Goal: Task Accomplishment & Management: Complete application form

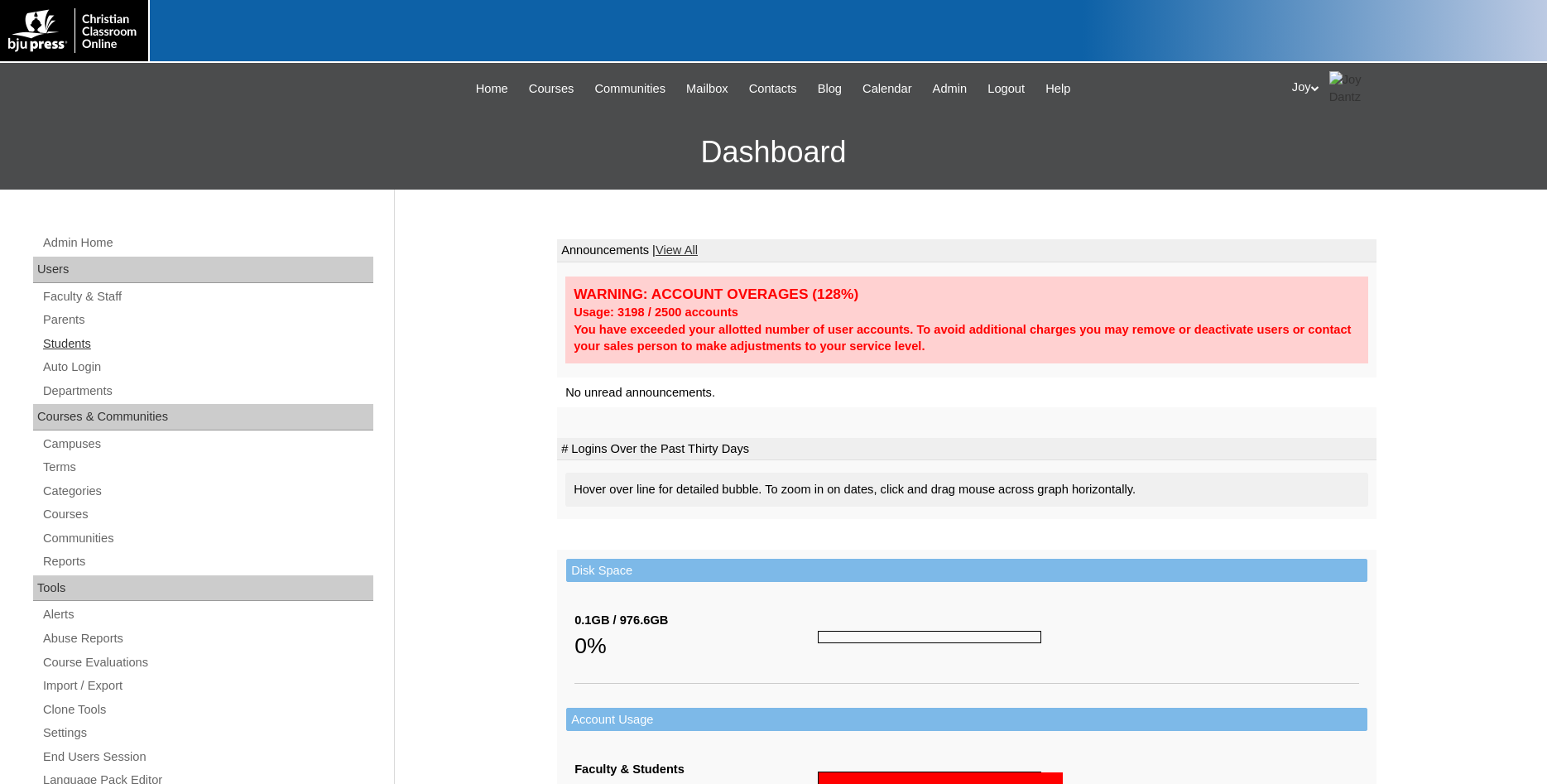
click at [84, 338] on link "Students" at bounding box center [207, 344] width 332 height 21
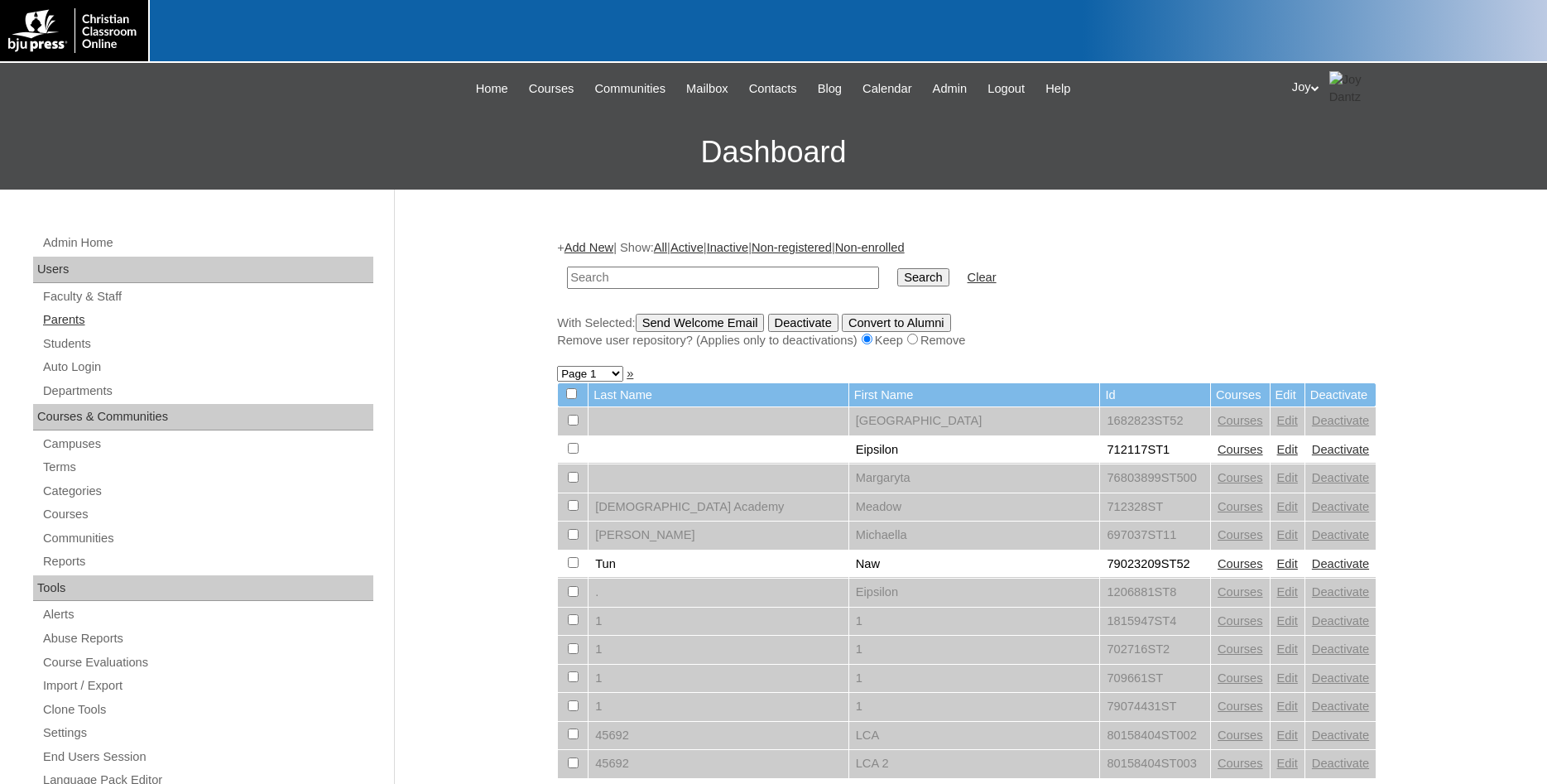
click at [85, 318] on link "Parents" at bounding box center [207, 320] width 332 height 21
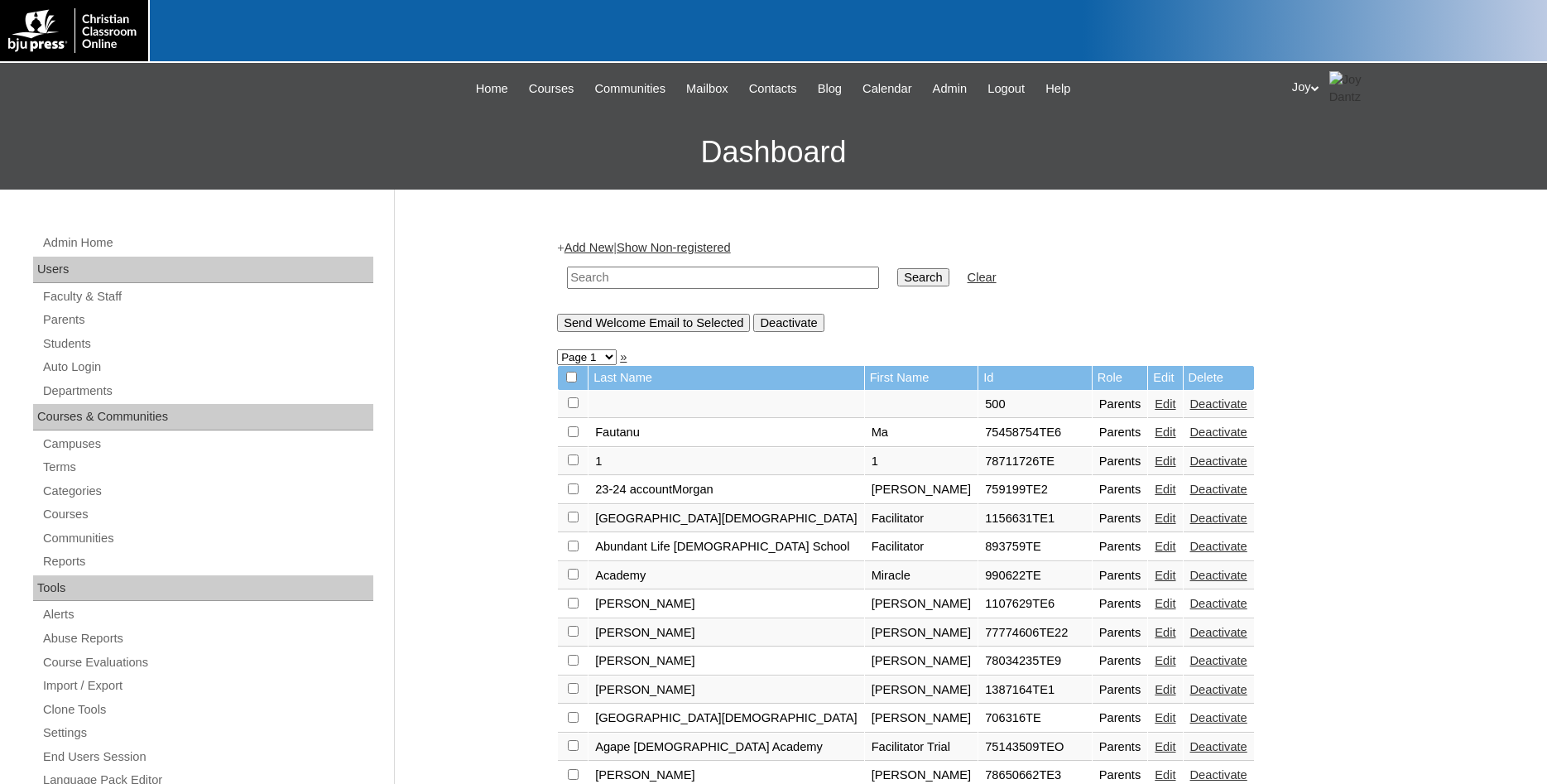
click at [715, 280] on input "text" at bounding box center [723, 278] width 313 height 23
type input "1646852"
click at [897, 268] on input "Search" at bounding box center [923, 276] width 52 height 18
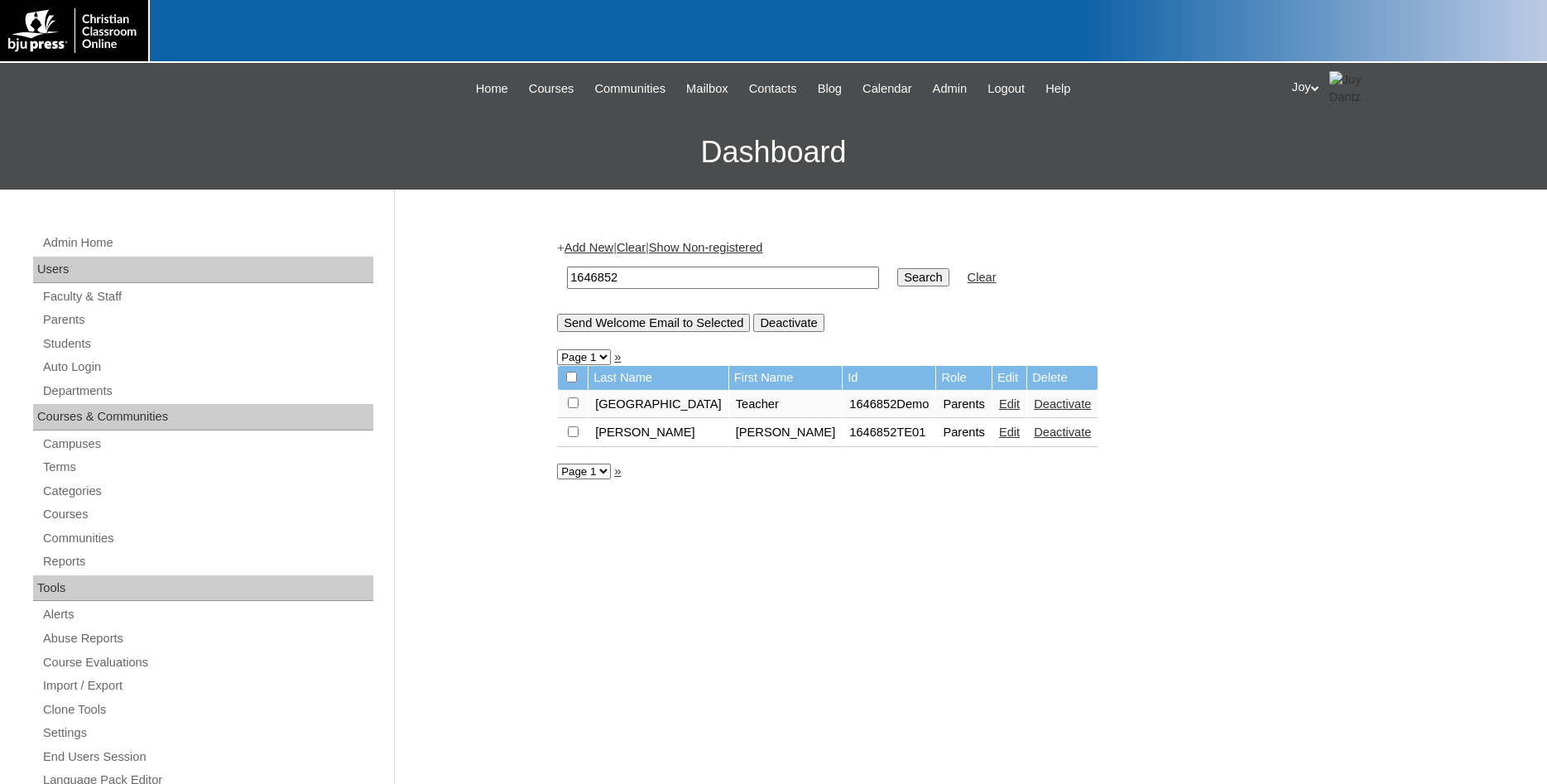
drag, startPoint x: 693, startPoint y: 280, endPoint x: 525, endPoint y: 267, distance: 168.5
click at [567, 267] on input "1646852" at bounding box center [723, 278] width 313 height 23
click at [84, 334] on link "Students" at bounding box center [207, 344] width 332 height 21
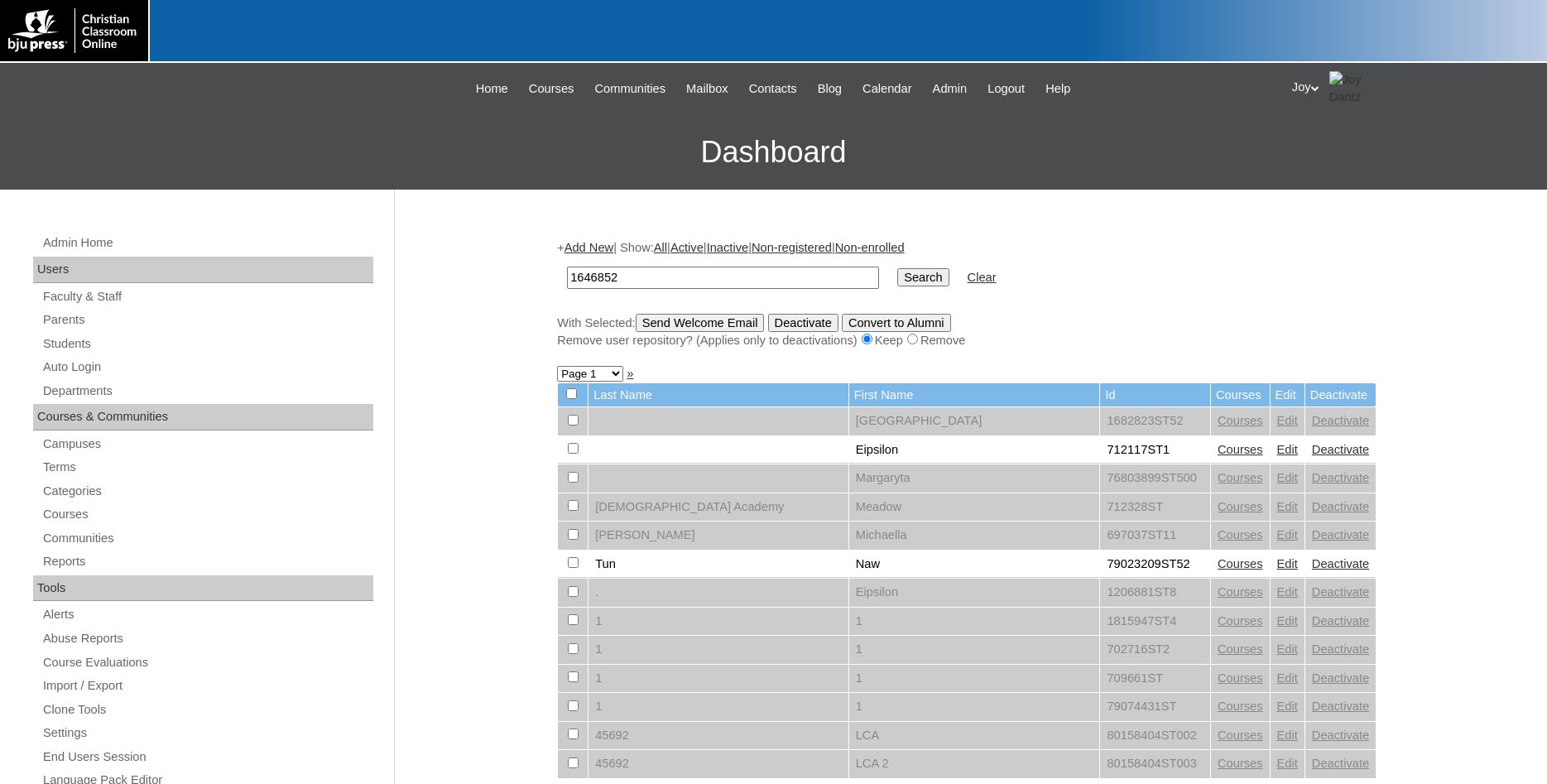
type input "1646852"
click at [897, 281] on input "Search" at bounding box center [923, 276] width 52 height 18
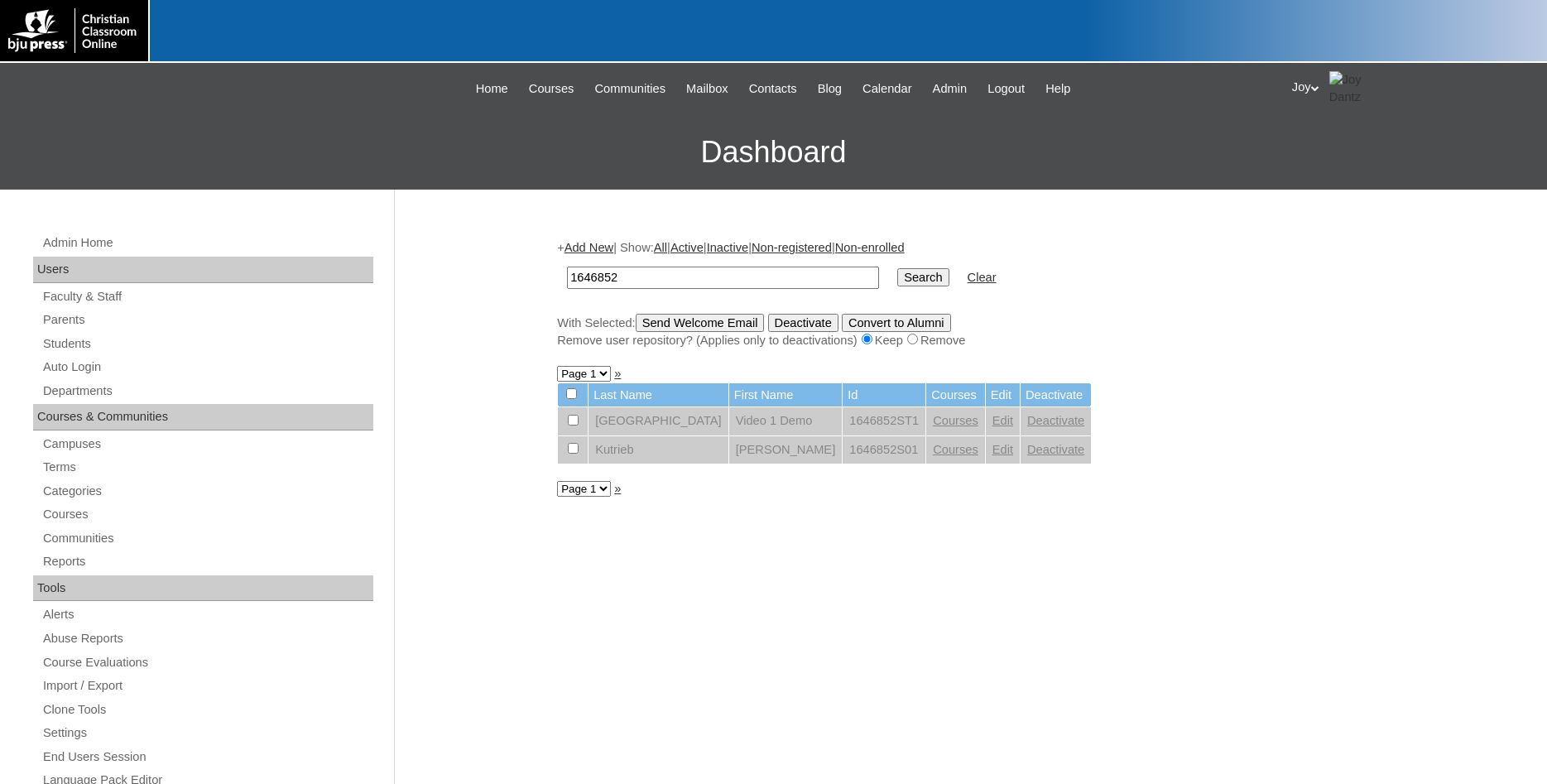
click at [602, 246] on link "Add New" at bounding box center [589, 247] width 49 height 13
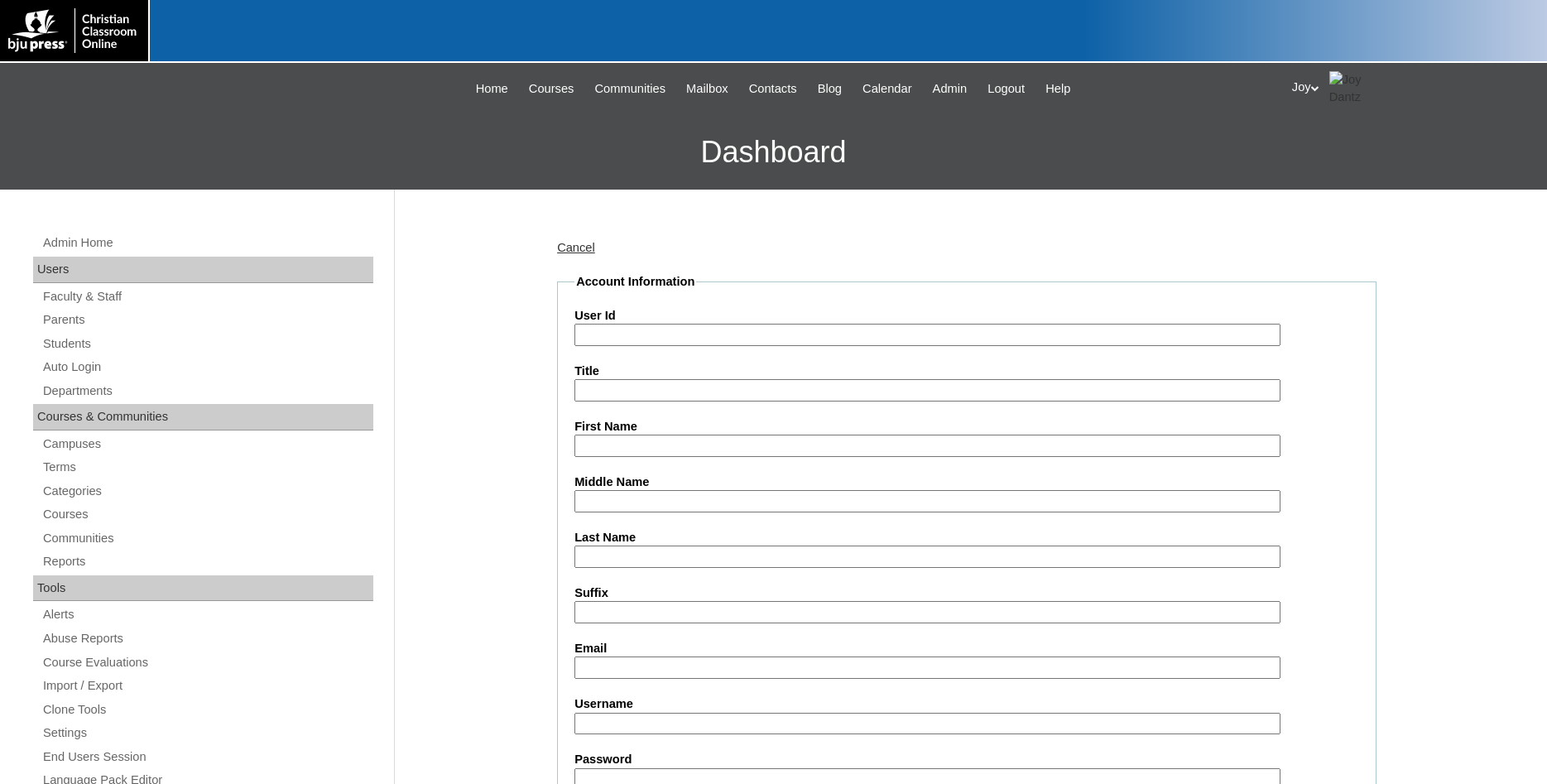
paste input "1646852"
type input "1646852ST2"
click at [637, 507] on input "Middle Name" at bounding box center [927, 501] width 707 height 23
click at [750, 455] on input "First Name" at bounding box center [927, 445] width 707 height 23
type input "[PERSON_NAME]"
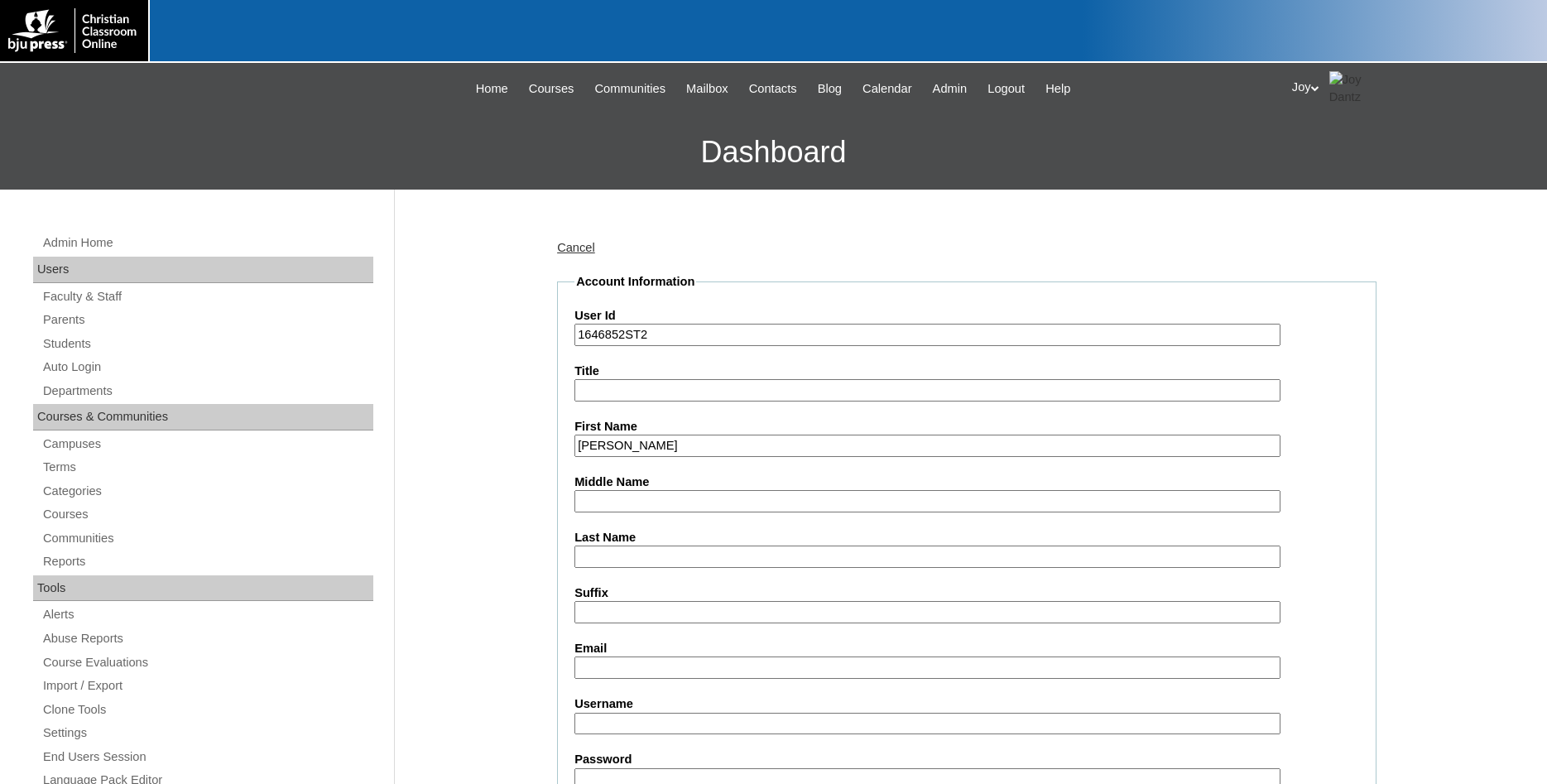
drag, startPoint x: 625, startPoint y: 539, endPoint x: 622, endPoint y: 548, distance: 9.5
click at [622, 548] on div "Last Name" at bounding box center [967, 548] width 784 height 38
click at [621, 556] on input "Last Name" at bounding box center [927, 556] width 707 height 23
type input "Berkowitch"
click at [724, 665] on input "Email" at bounding box center [927, 668] width 707 height 23
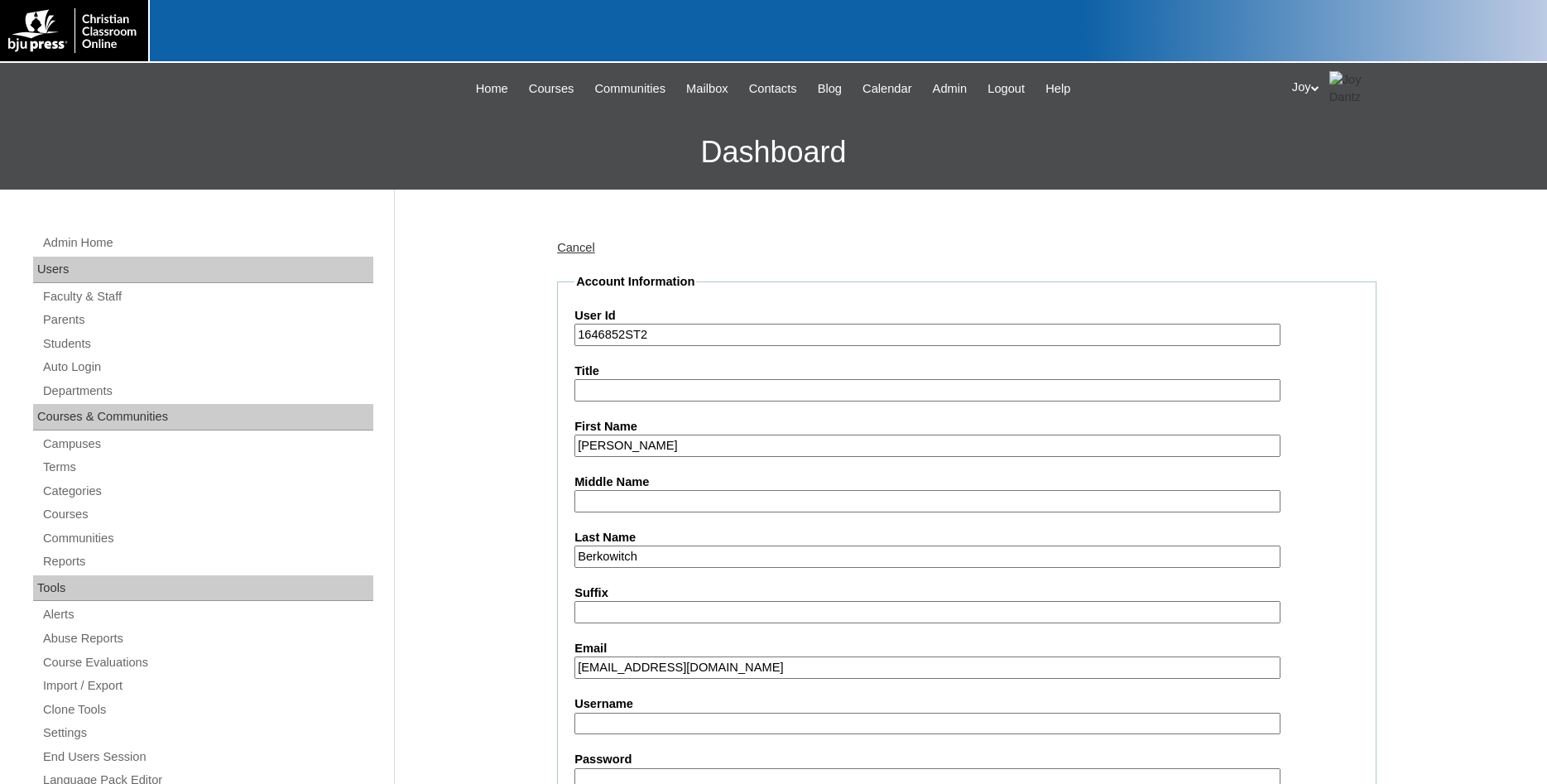
scroll to position [507, 0]
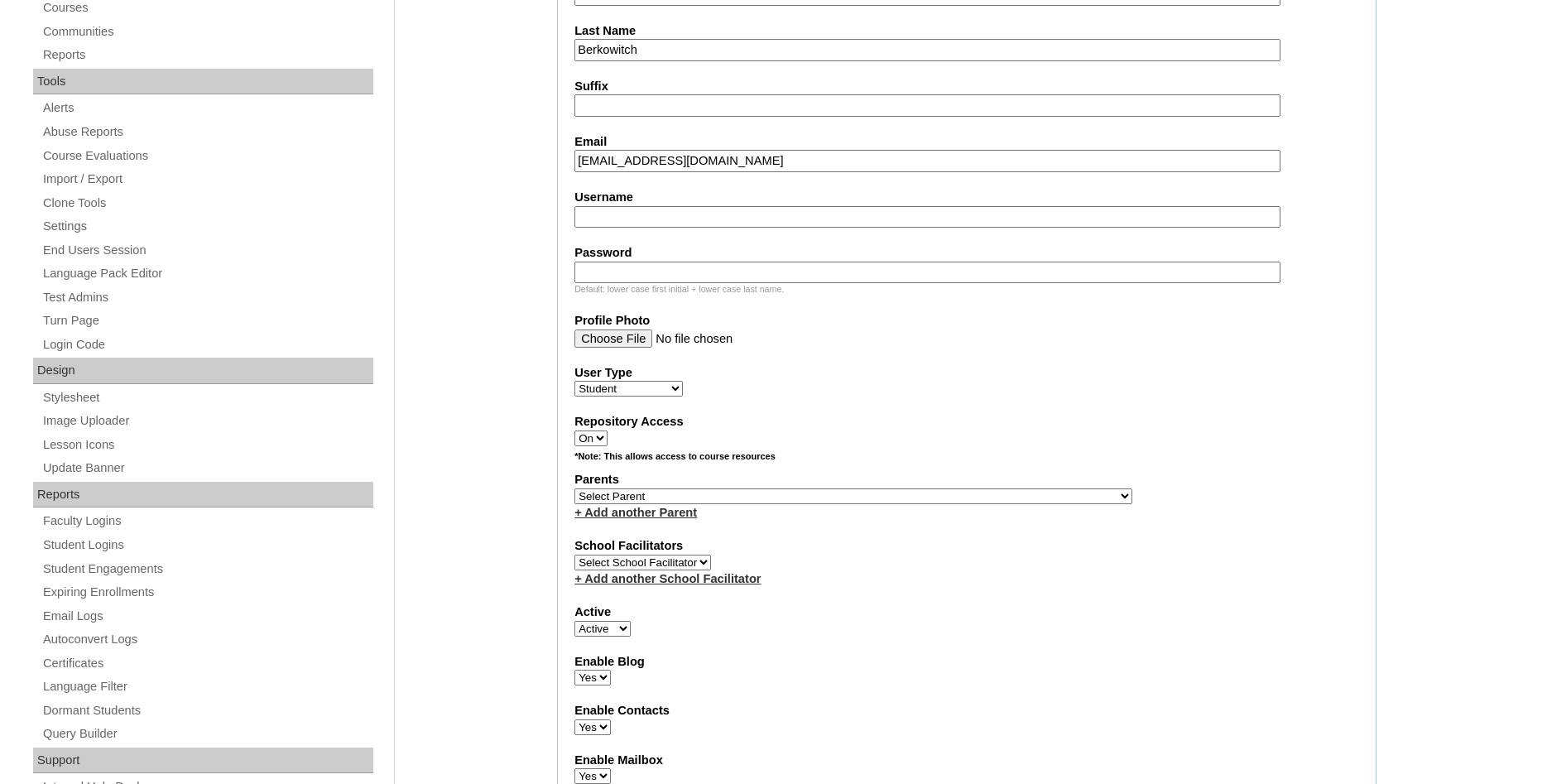
type input "miberkowitch@ebavalpo.com"
select select "33960"
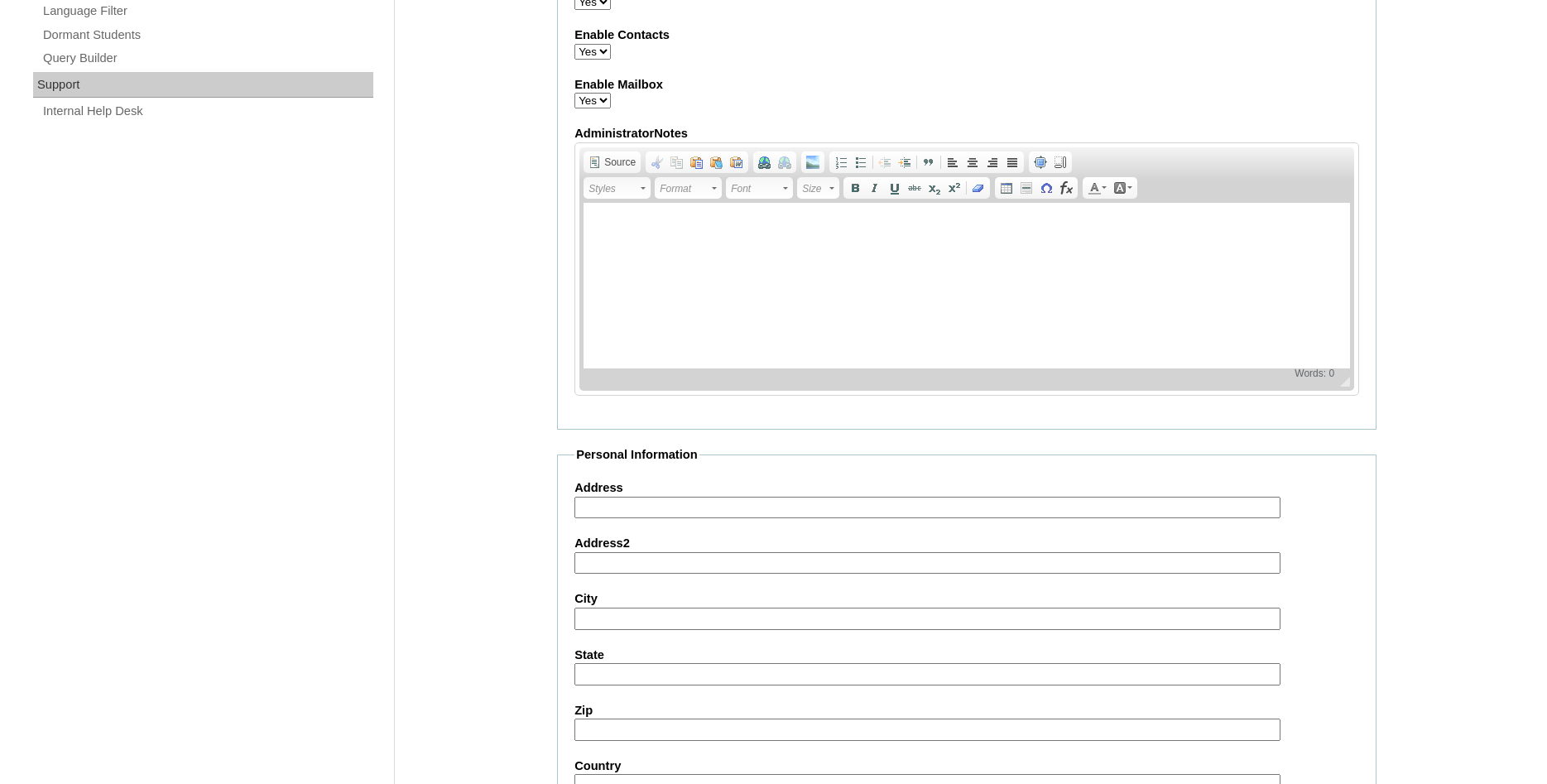
scroll to position [1760, 0]
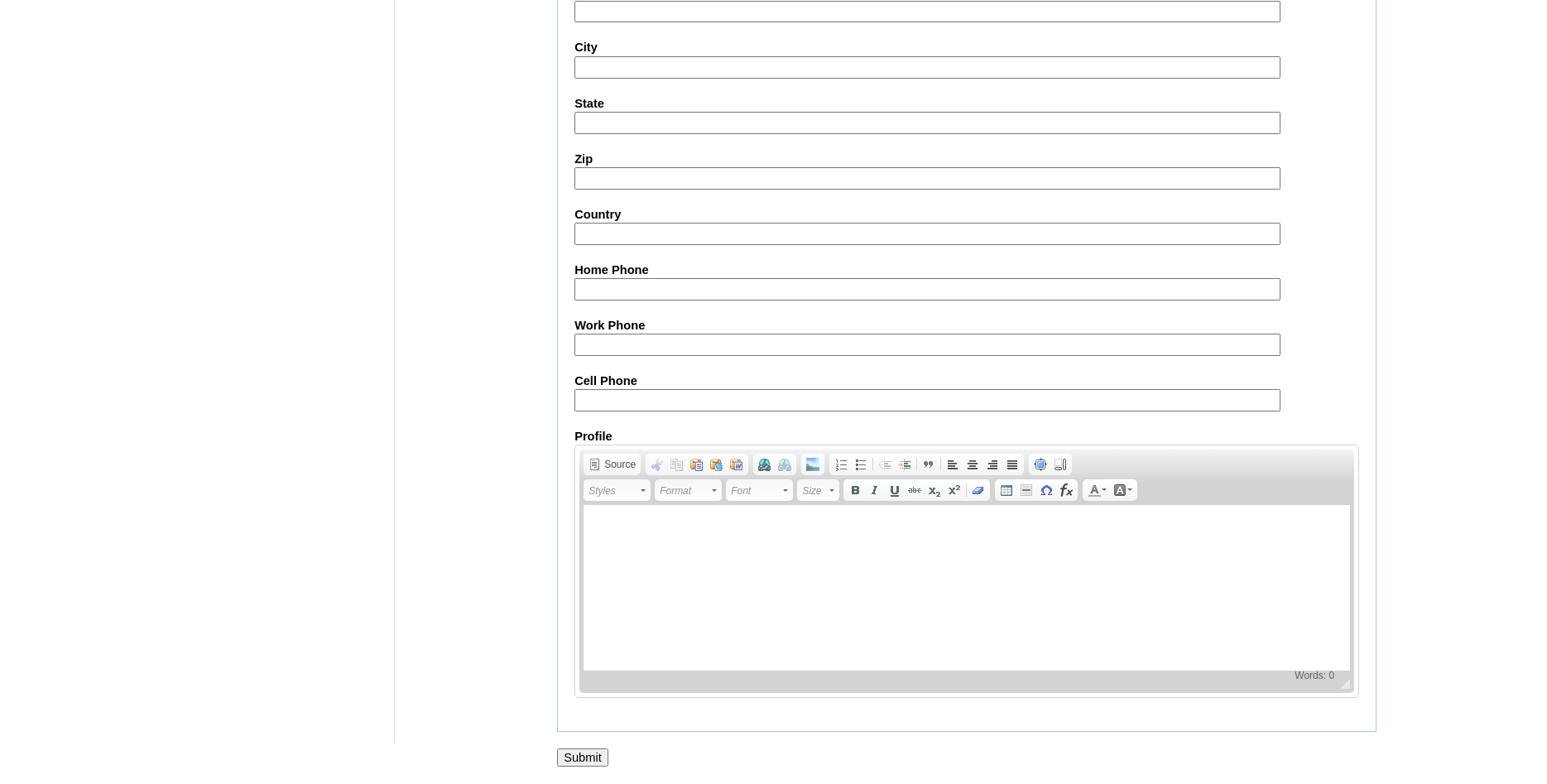
click at [587, 760] on input "Submit" at bounding box center [582, 757] width 52 height 18
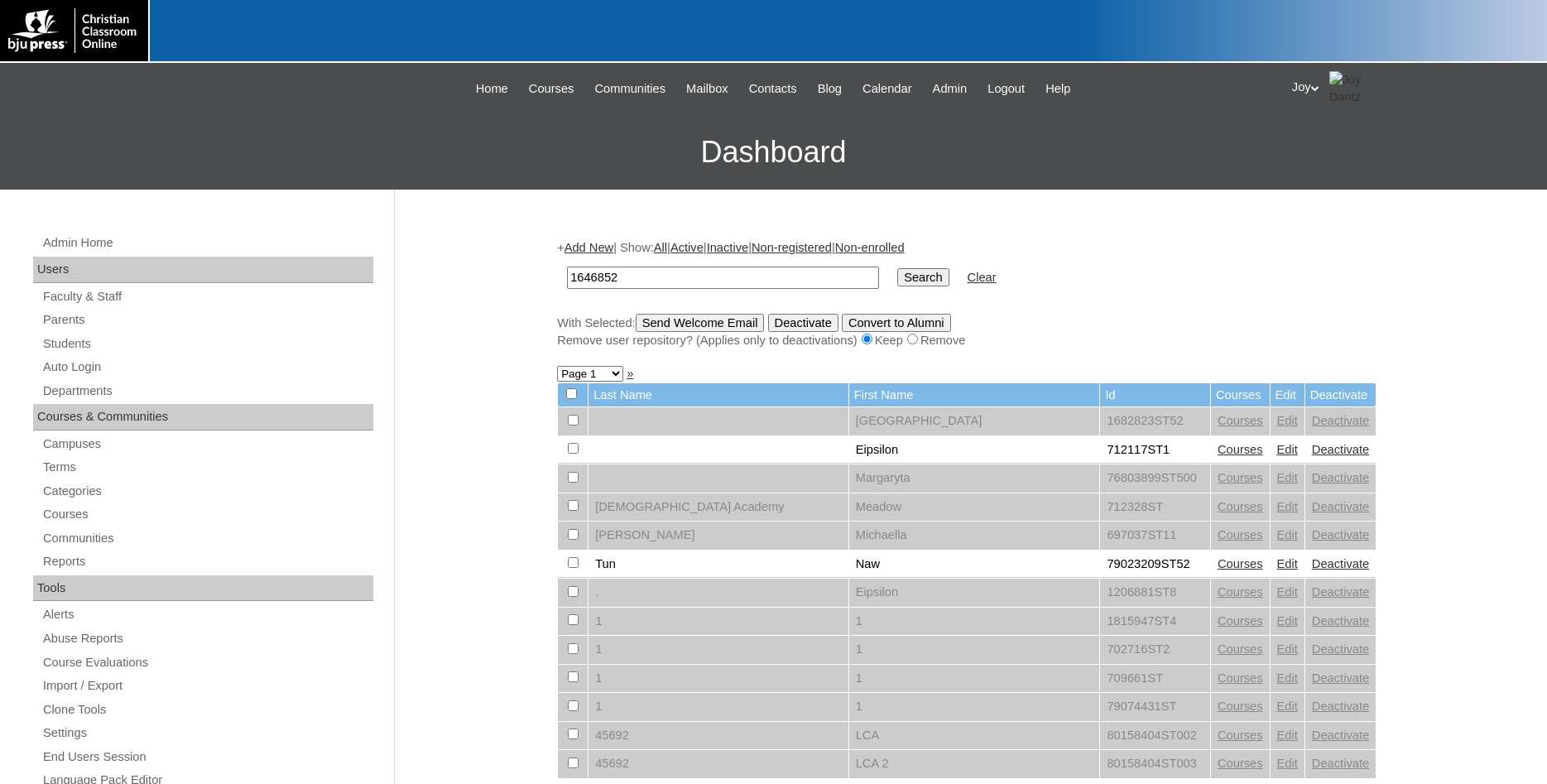
type input "1646852"
click at [897, 272] on input "Search" at bounding box center [923, 276] width 52 height 18
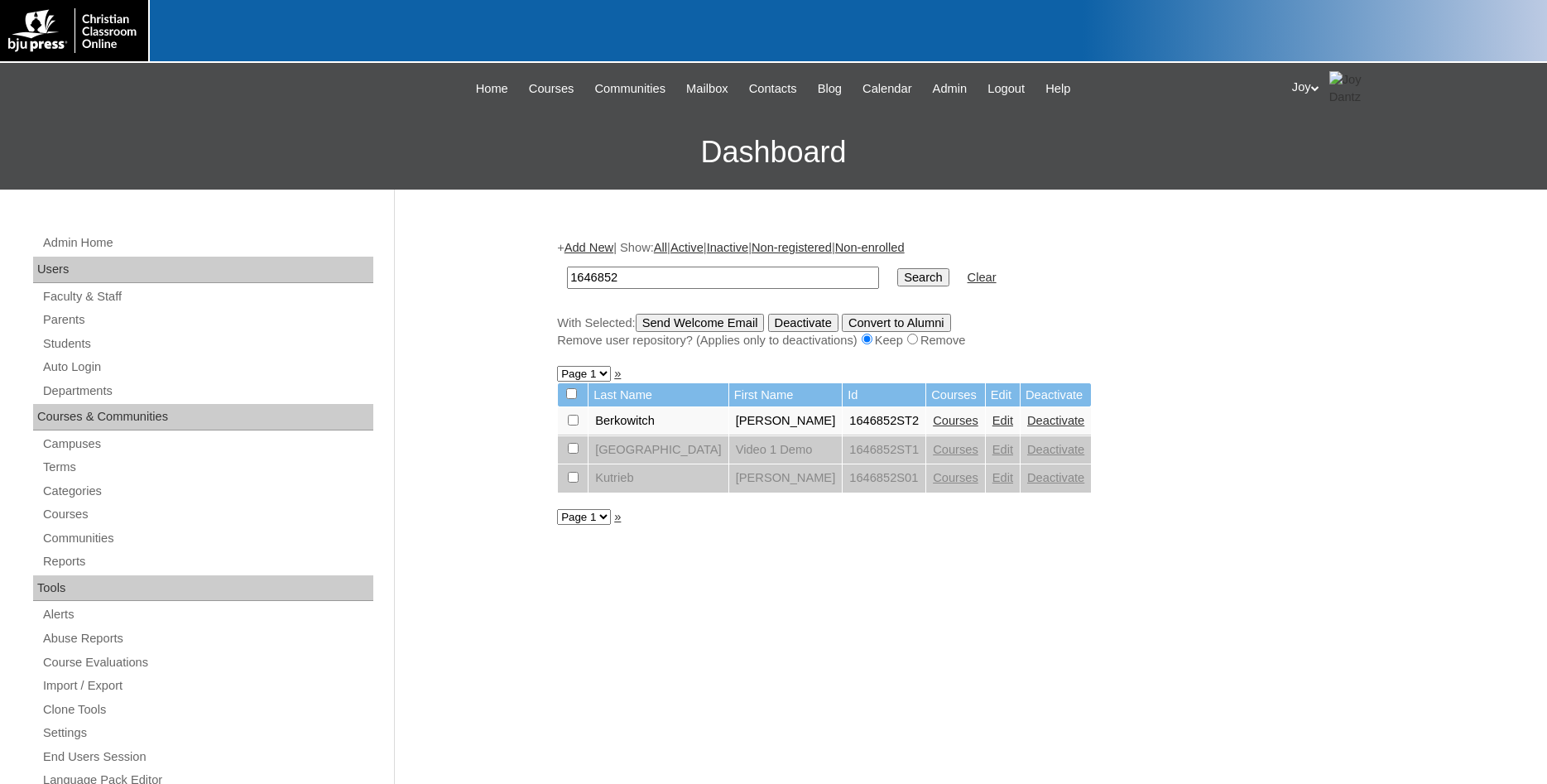
click at [979, 427] on link "Courses" at bounding box center [956, 420] width 46 height 13
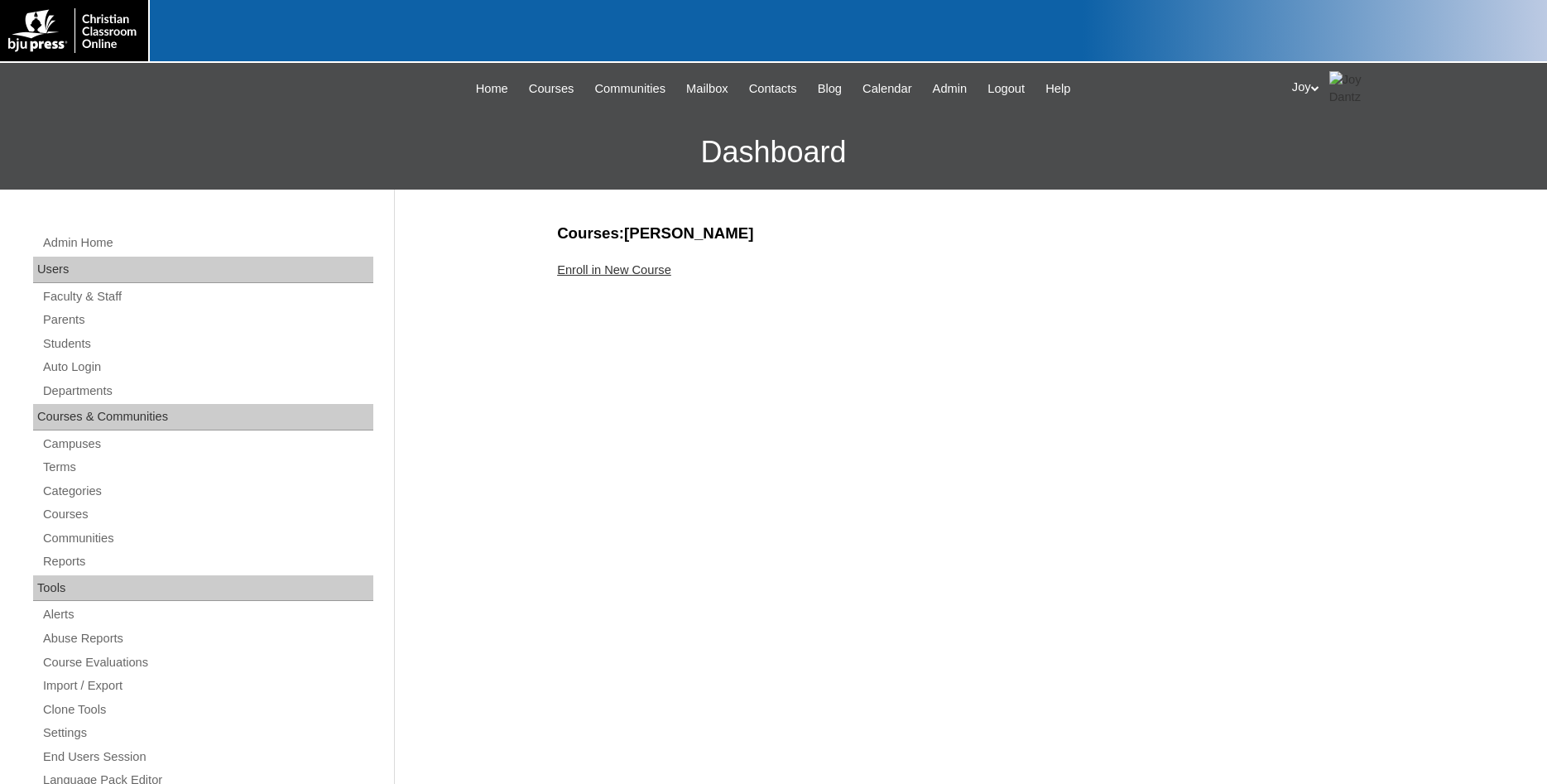
click at [591, 268] on link "Enroll in New Course" at bounding box center [614, 270] width 115 height 13
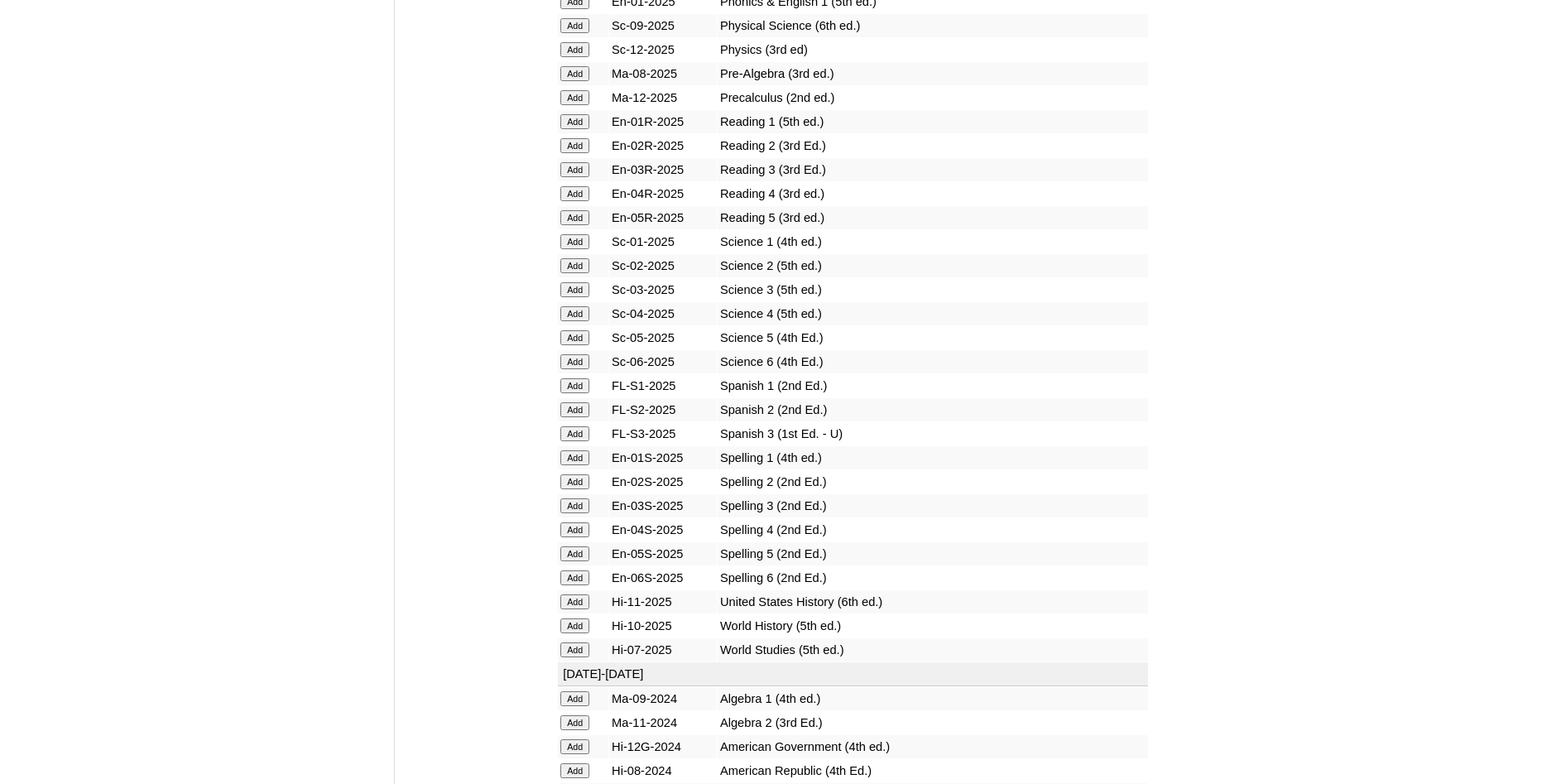
scroll to position [1857, 0]
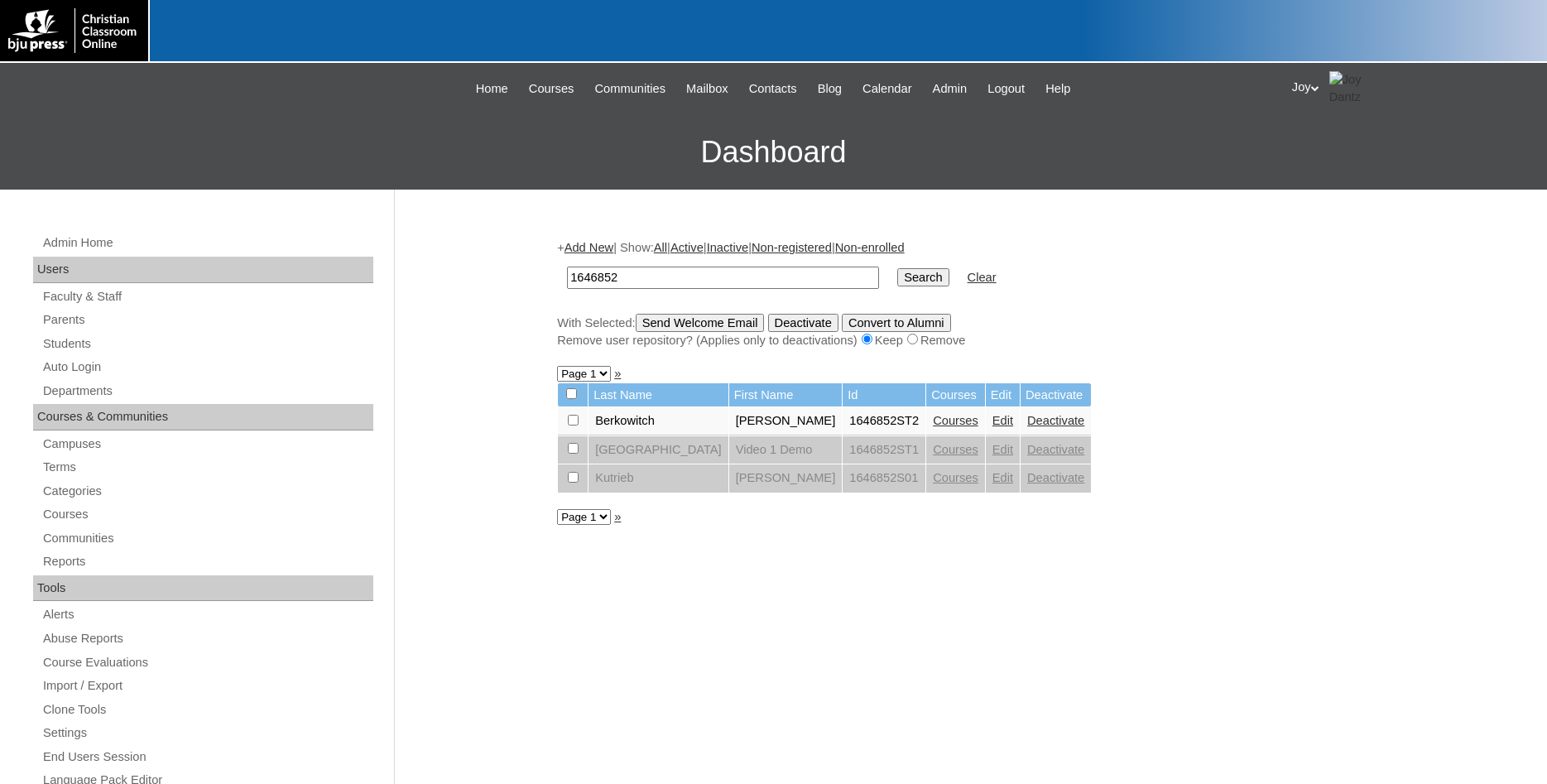
click at [577, 425] on input "checkbox" at bounding box center [573, 420] width 11 height 10
checkbox input "true"
click at [731, 330] on input "Send Welcome Email" at bounding box center [700, 322] width 130 height 18
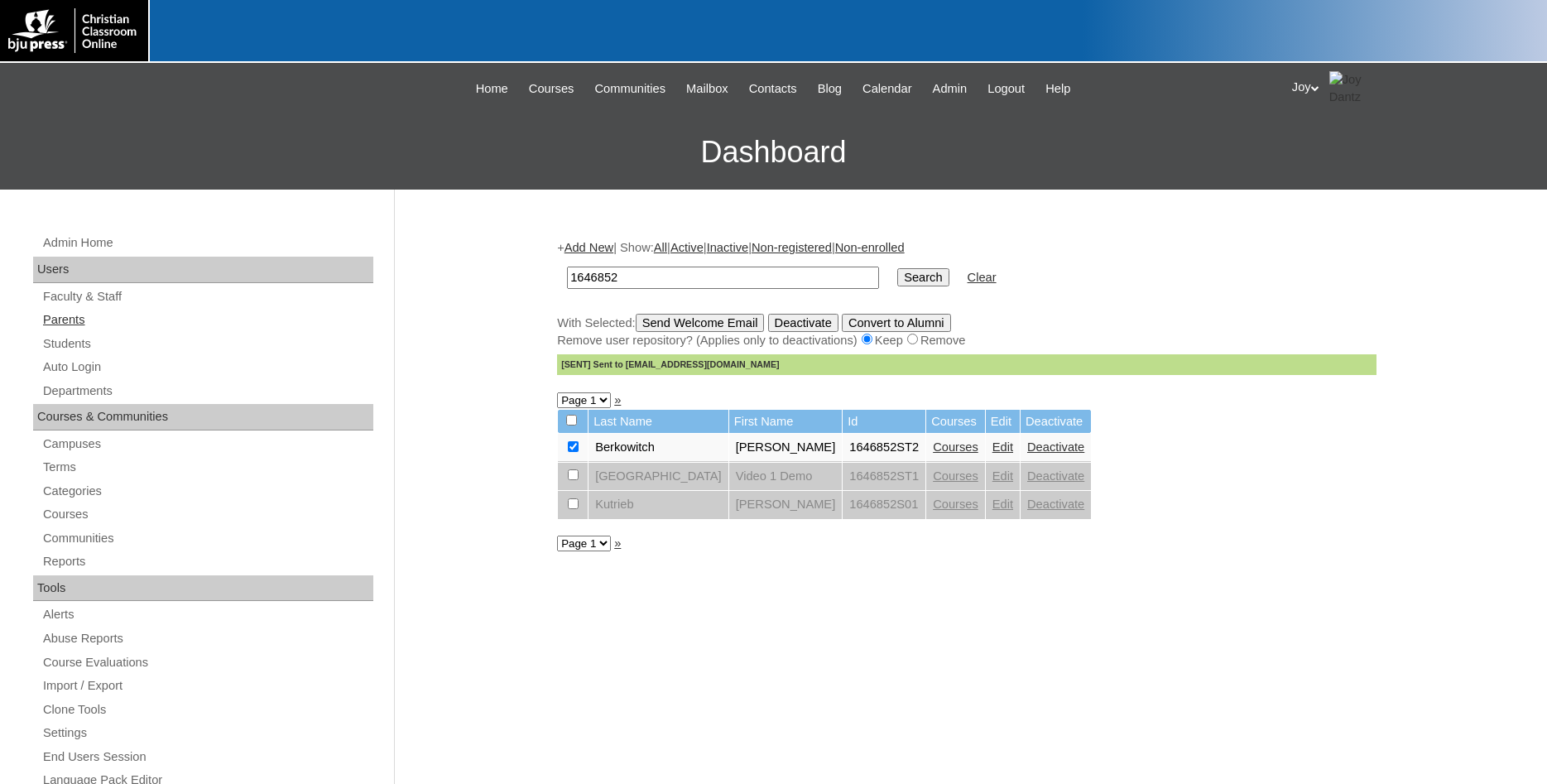
click at [52, 313] on link "Parents" at bounding box center [207, 320] width 332 height 21
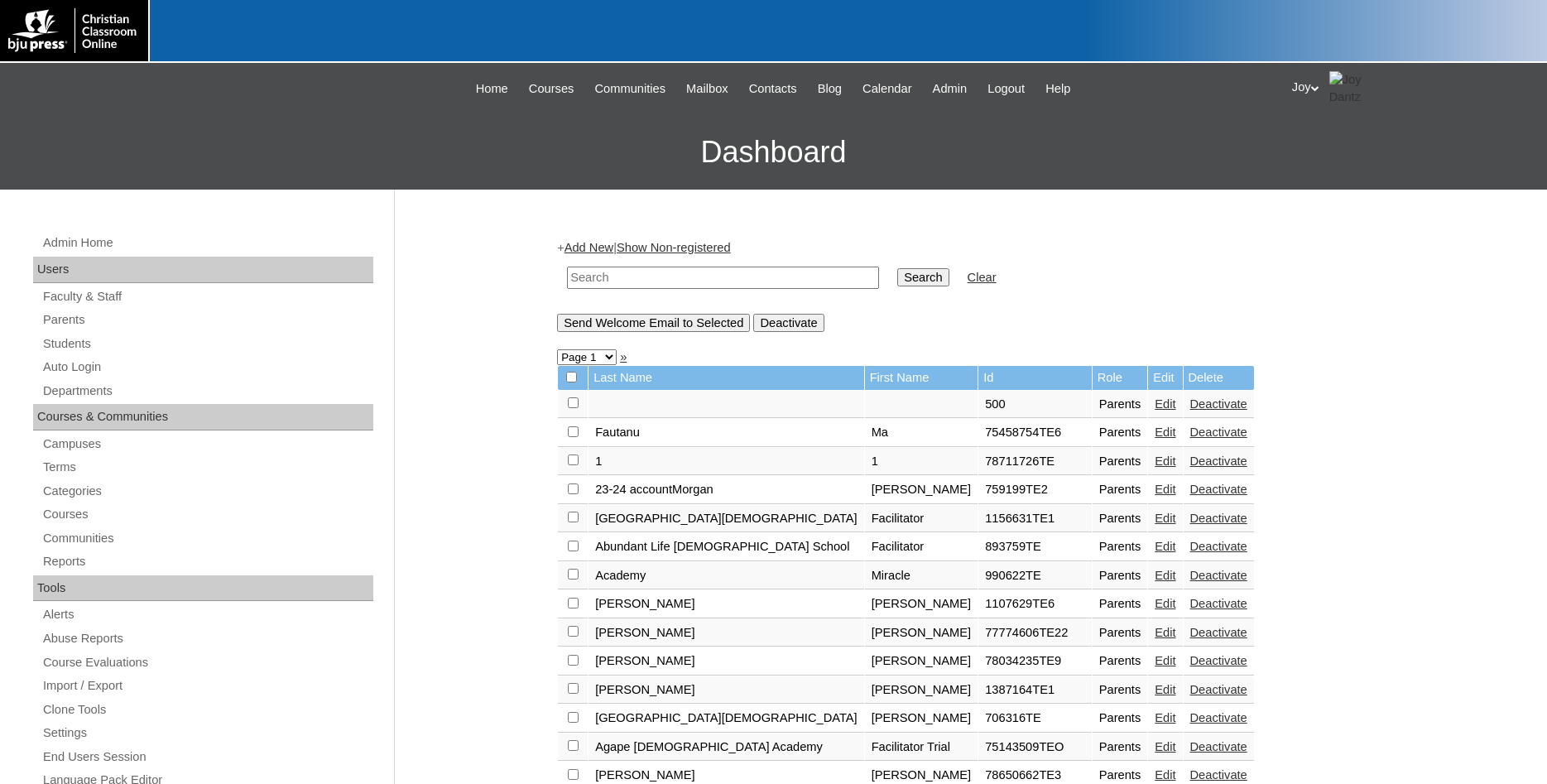
paste input "1646852"
type input "1646852"
click at [897, 278] on input "Search" at bounding box center [923, 276] width 52 height 18
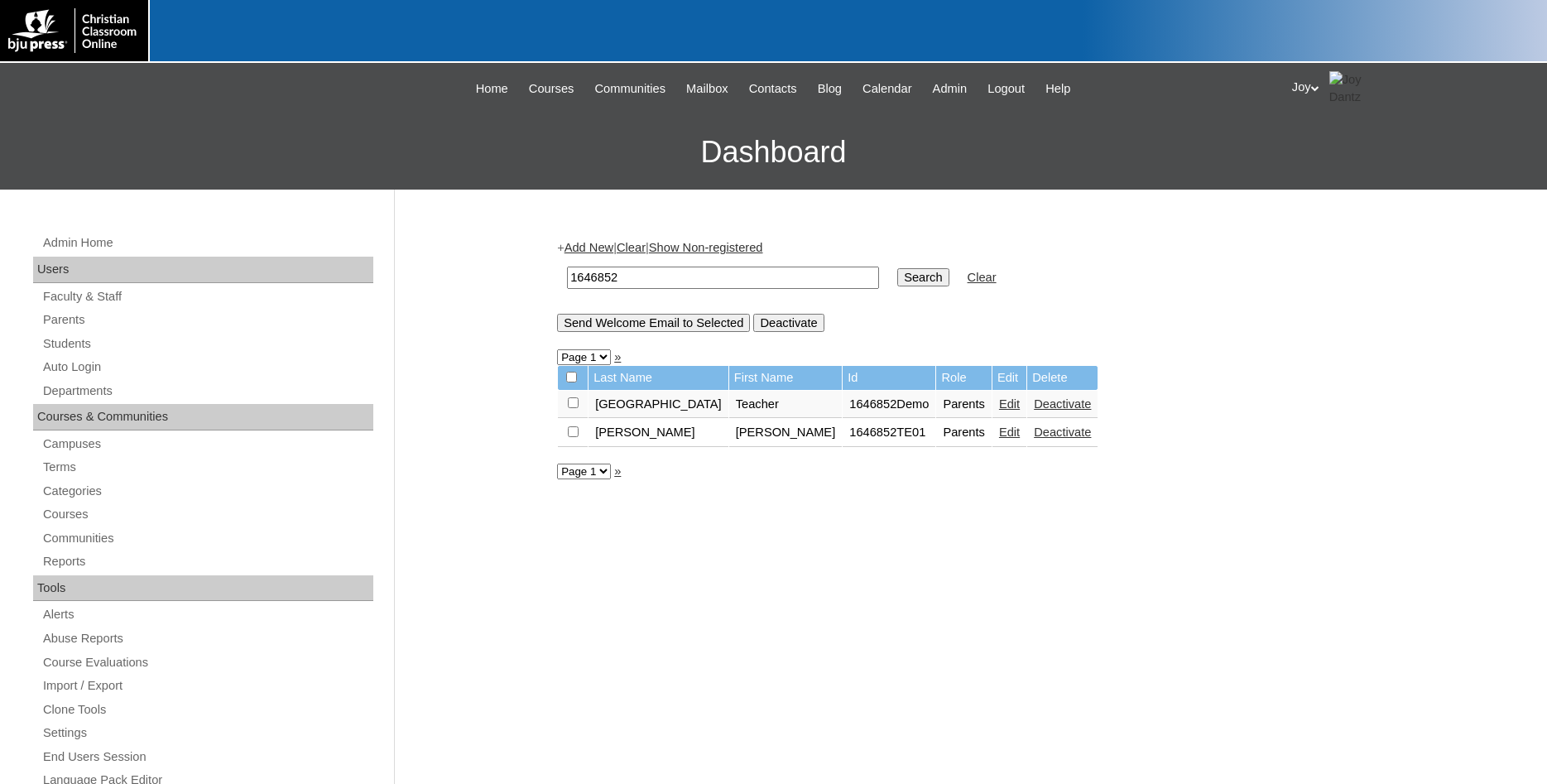
click at [1019, 438] on link "Edit" at bounding box center [1009, 431] width 21 height 13
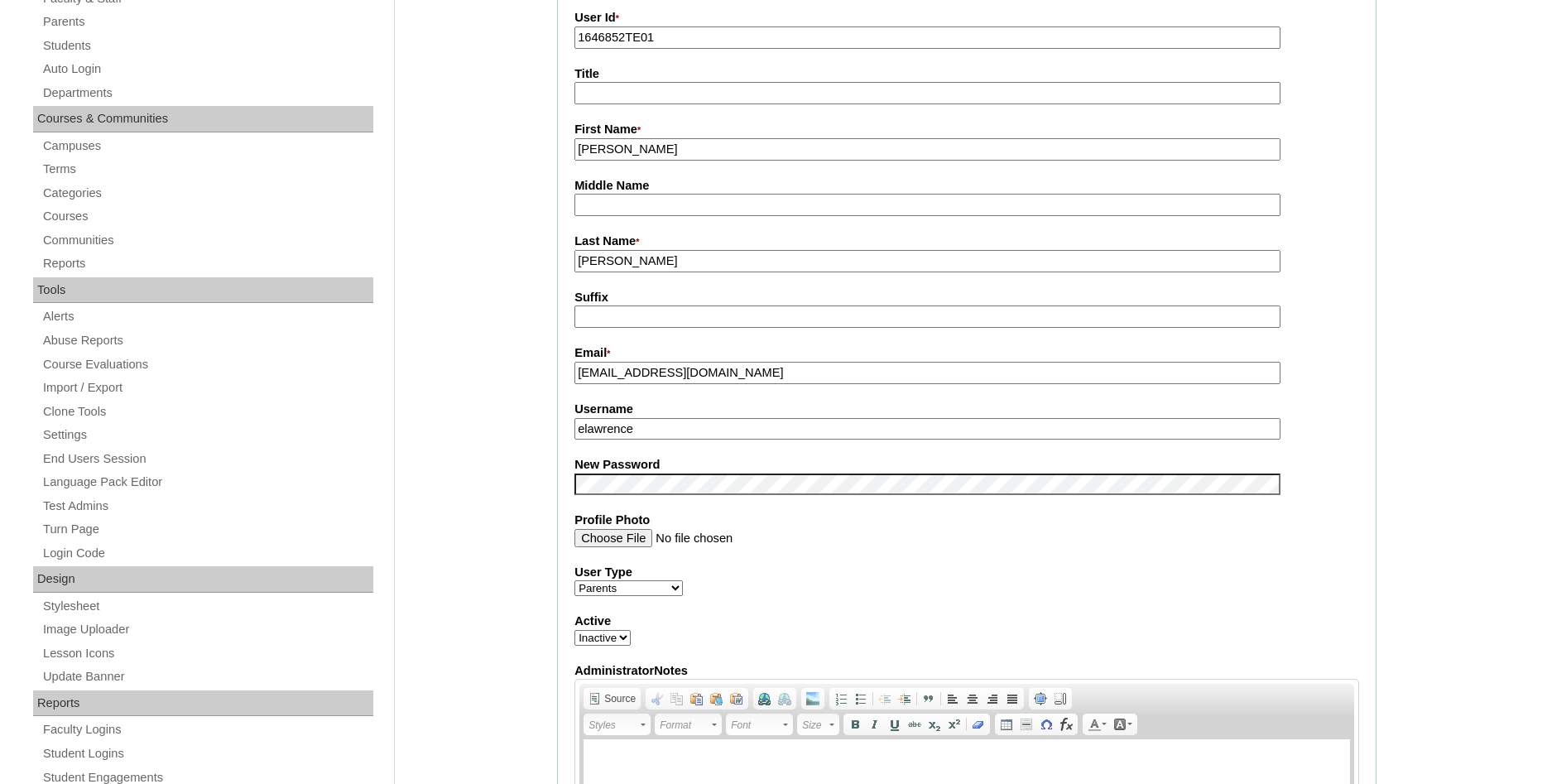
scroll to position [507, 0]
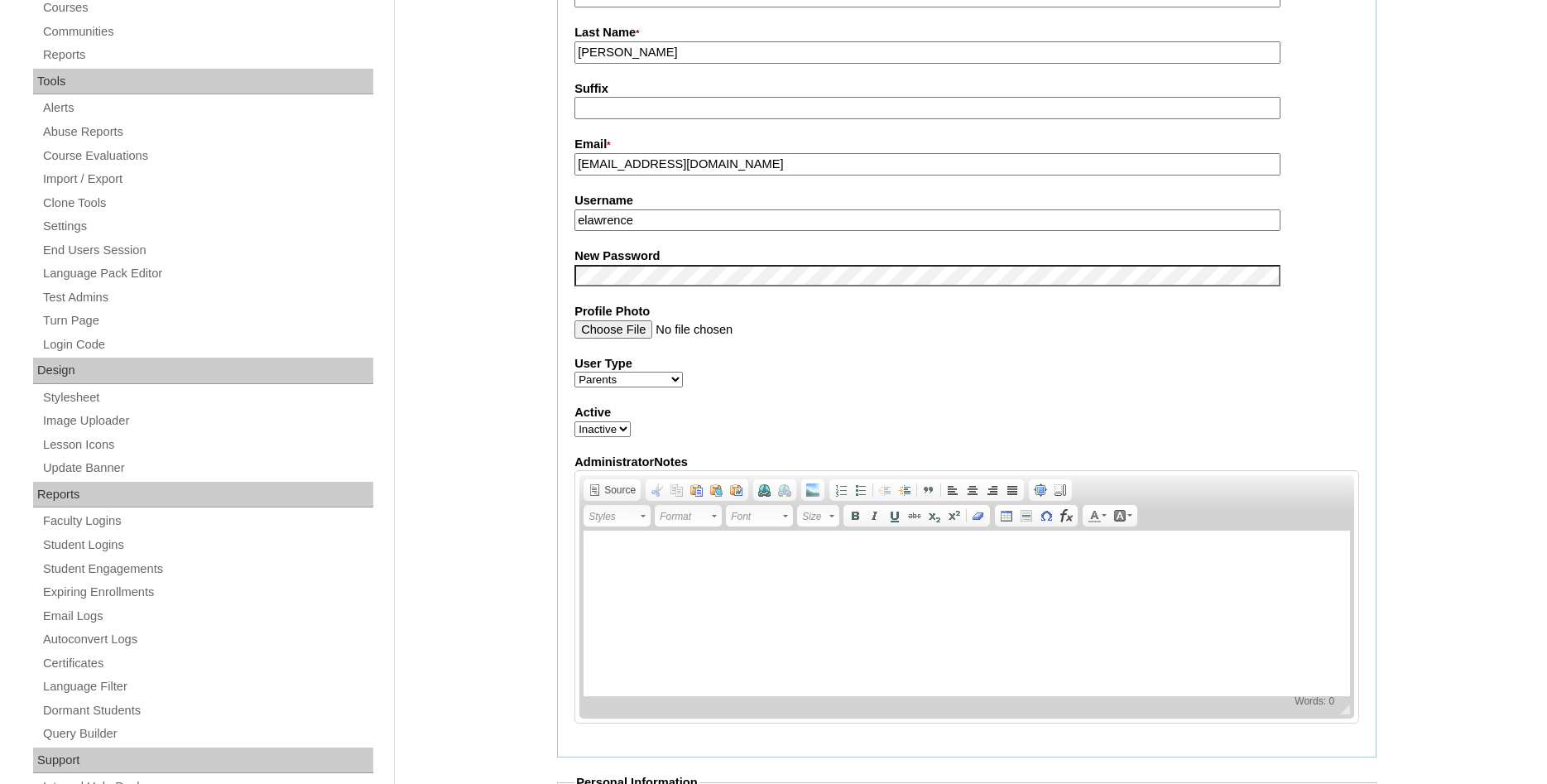
drag, startPoint x: 617, startPoint y: 423, endPoint x: 615, endPoint y: 438, distance: 15.1
click at [617, 421] on label "Active" at bounding box center [967, 412] width 784 height 18
click at [617, 424] on select "Active Inactive" at bounding box center [602, 429] width 56 height 16
click at [574, 421] on select "Active Inactive" at bounding box center [602, 429] width 56 height 16
select select "1"
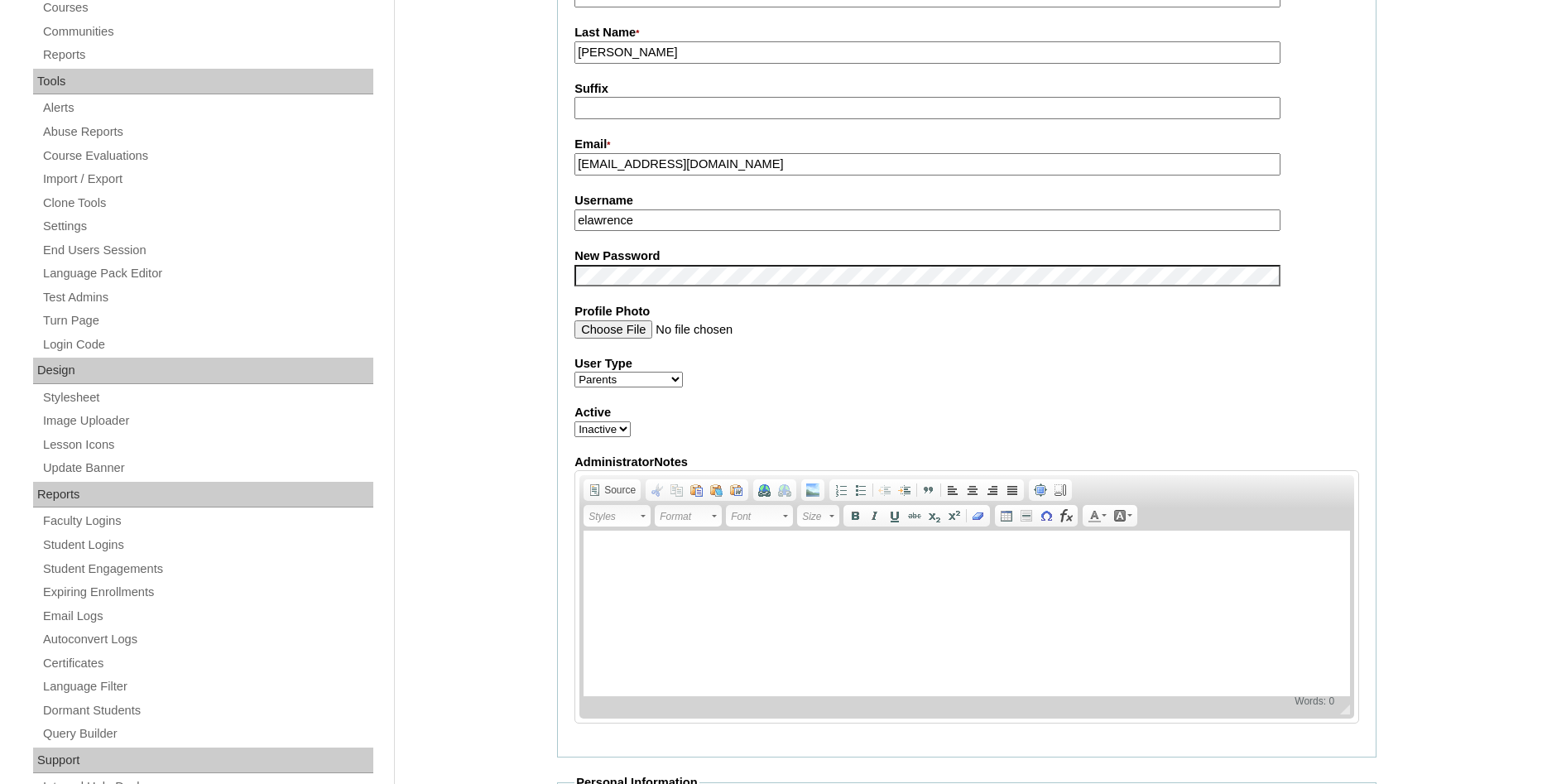
click option "Active" at bounding box center [0, 0] width 0 height 0
drag, startPoint x: 665, startPoint y: 218, endPoint x: 229, endPoint y: 219, distance: 436.0
click at [574, 218] on input "elawrence" at bounding box center [927, 220] width 707 height 23
click at [493, 158] on div "Admin Home Users Faculty & Staff Parents Students Auto Login Departments Course…" at bounding box center [773, 664] width 1547 height 1962
click at [801, 164] on input "elawrence@ebavalpo.com" at bounding box center [927, 164] width 707 height 23
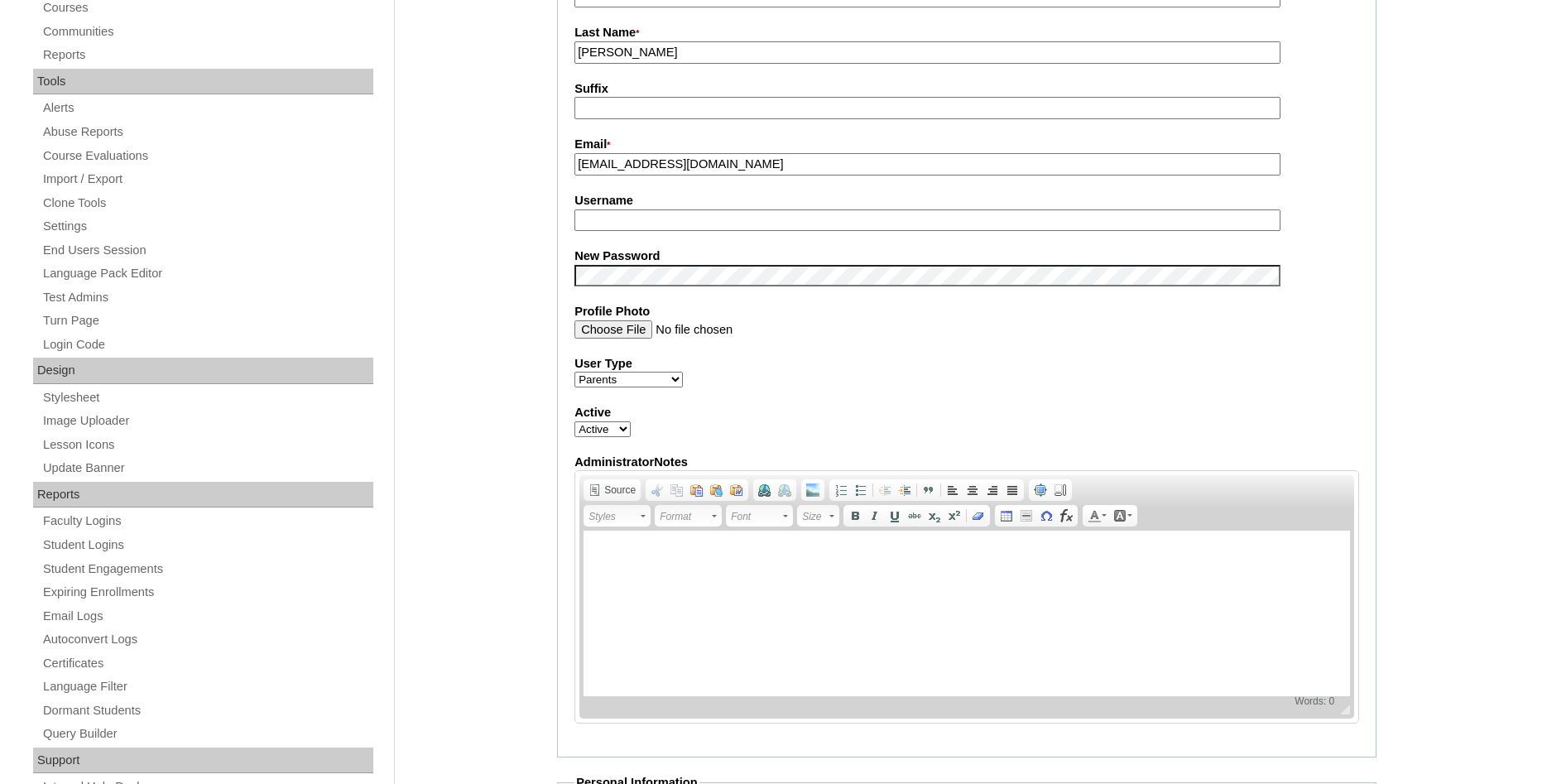
drag, startPoint x: 801, startPoint y: 164, endPoint x: 107, endPoint y: 39, distance: 705.2
click at [574, 153] on input "elawrence@ebavalpo.com" at bounding box center [927, 164] width 707 height 23
click at [692, 154] on label "Email *" at bounding box center [967, 144] width 784 height 18
click at [692, 154] on input "elawrence@ebavalpo.com" at bounding box center [927, 164] width 707 height 23
type input "office.ebavalpo@gmail.com"
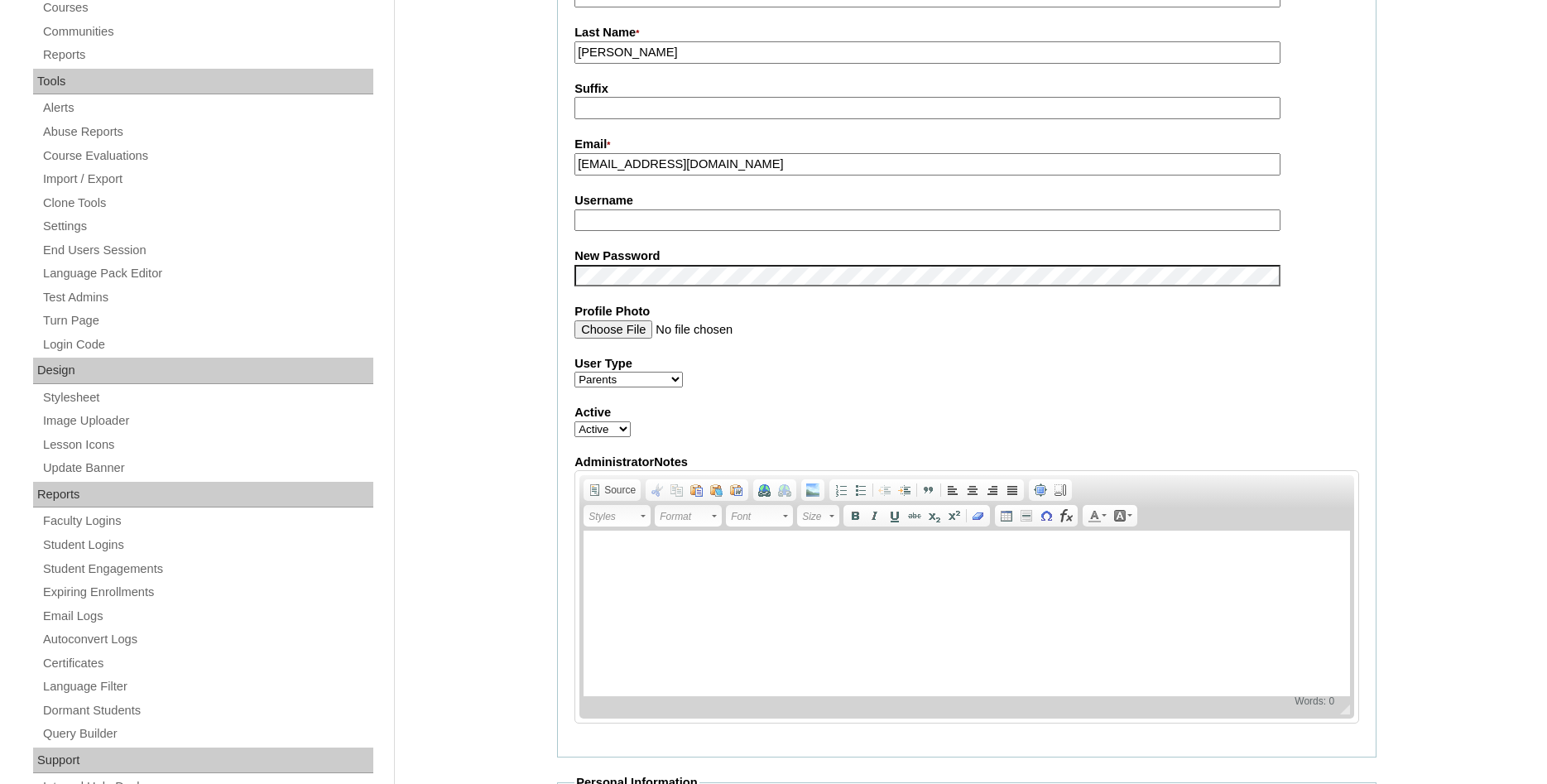
click at [622, 335] on input "Profile Photo" at bounding box center [927, 329] width 707 height 18
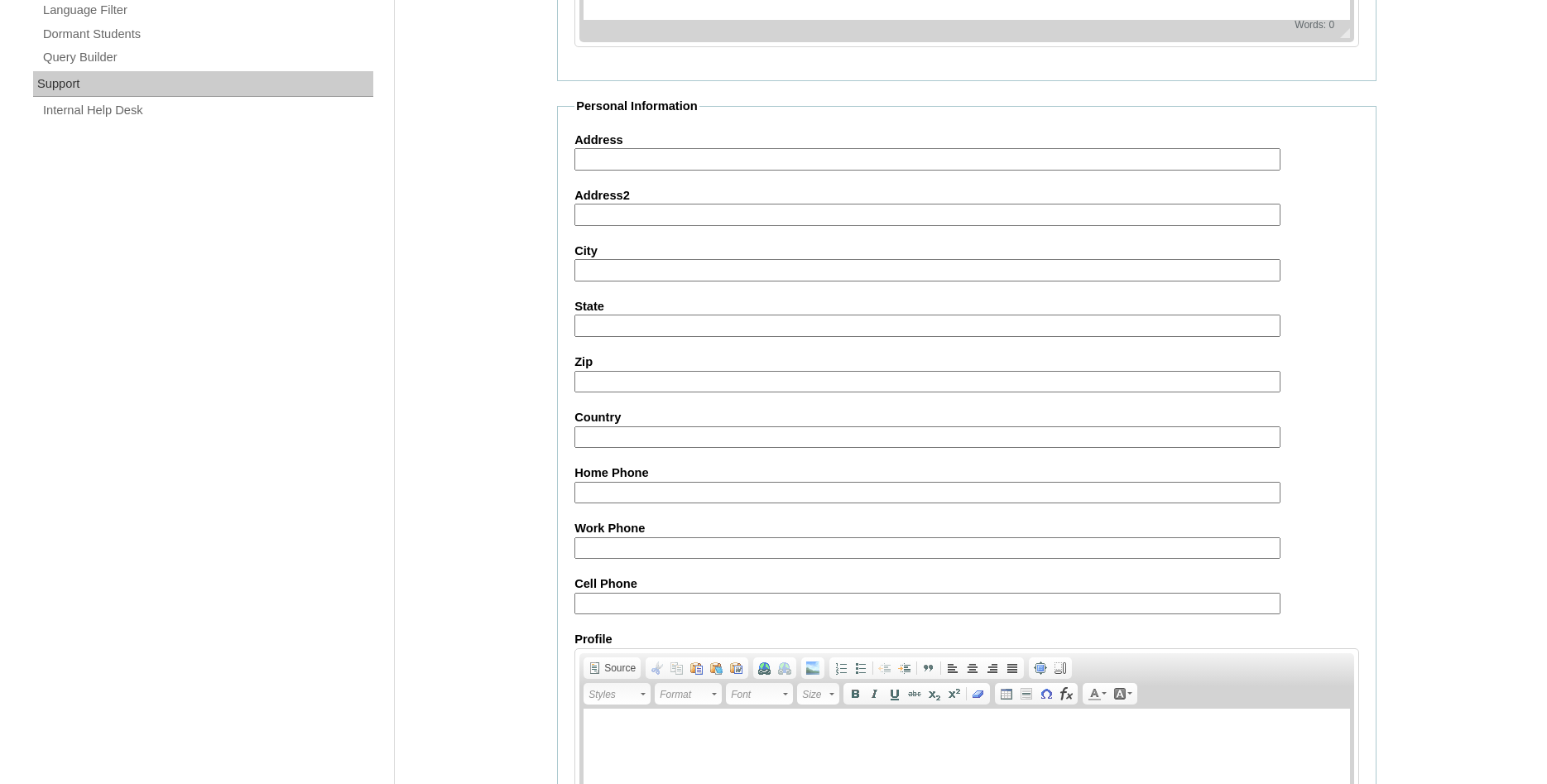
scroll to position [1399, 0]
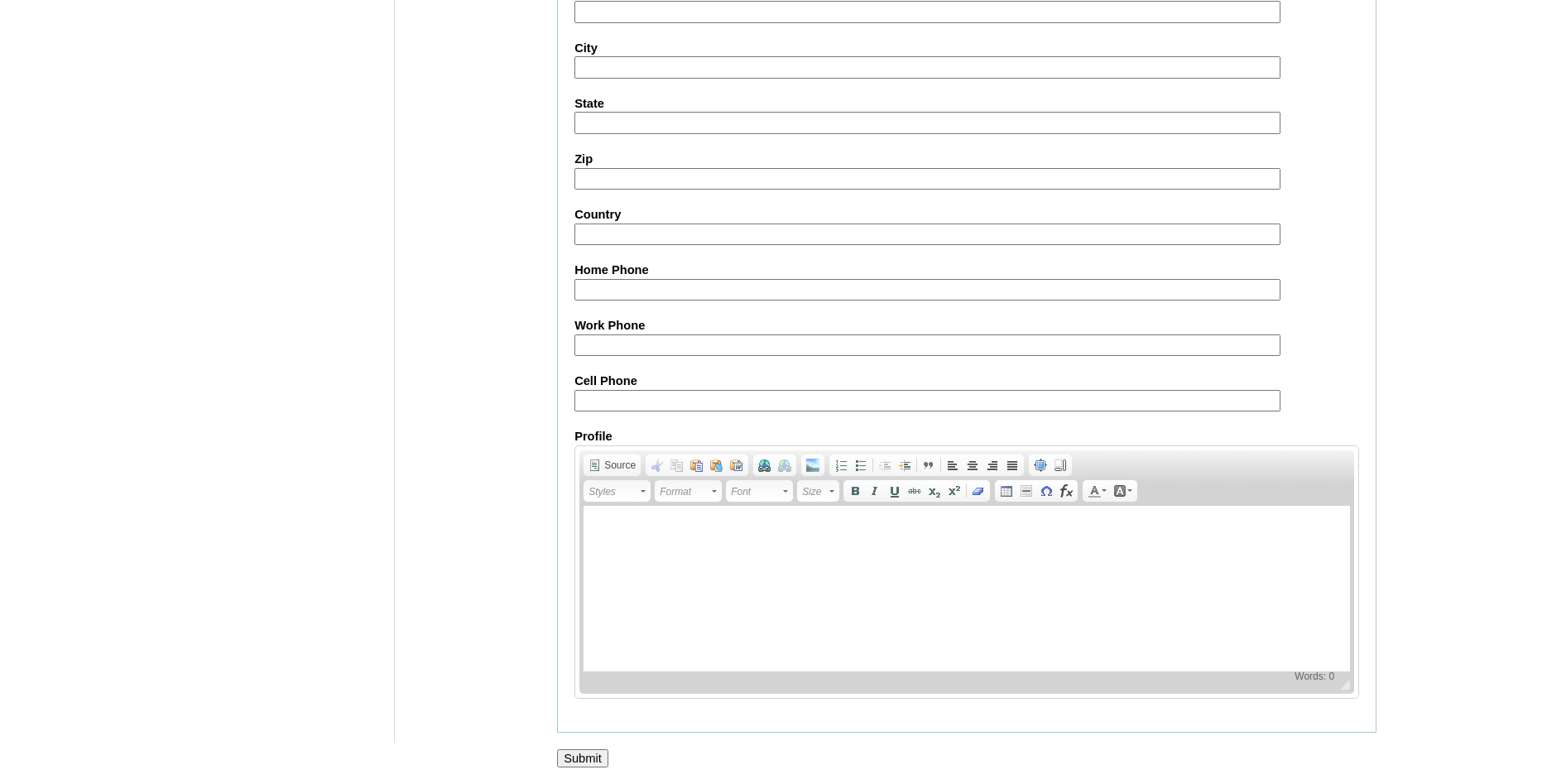
click at [577, 752] on input "Submit" at bounding box center [582, 758] width 52 height 18
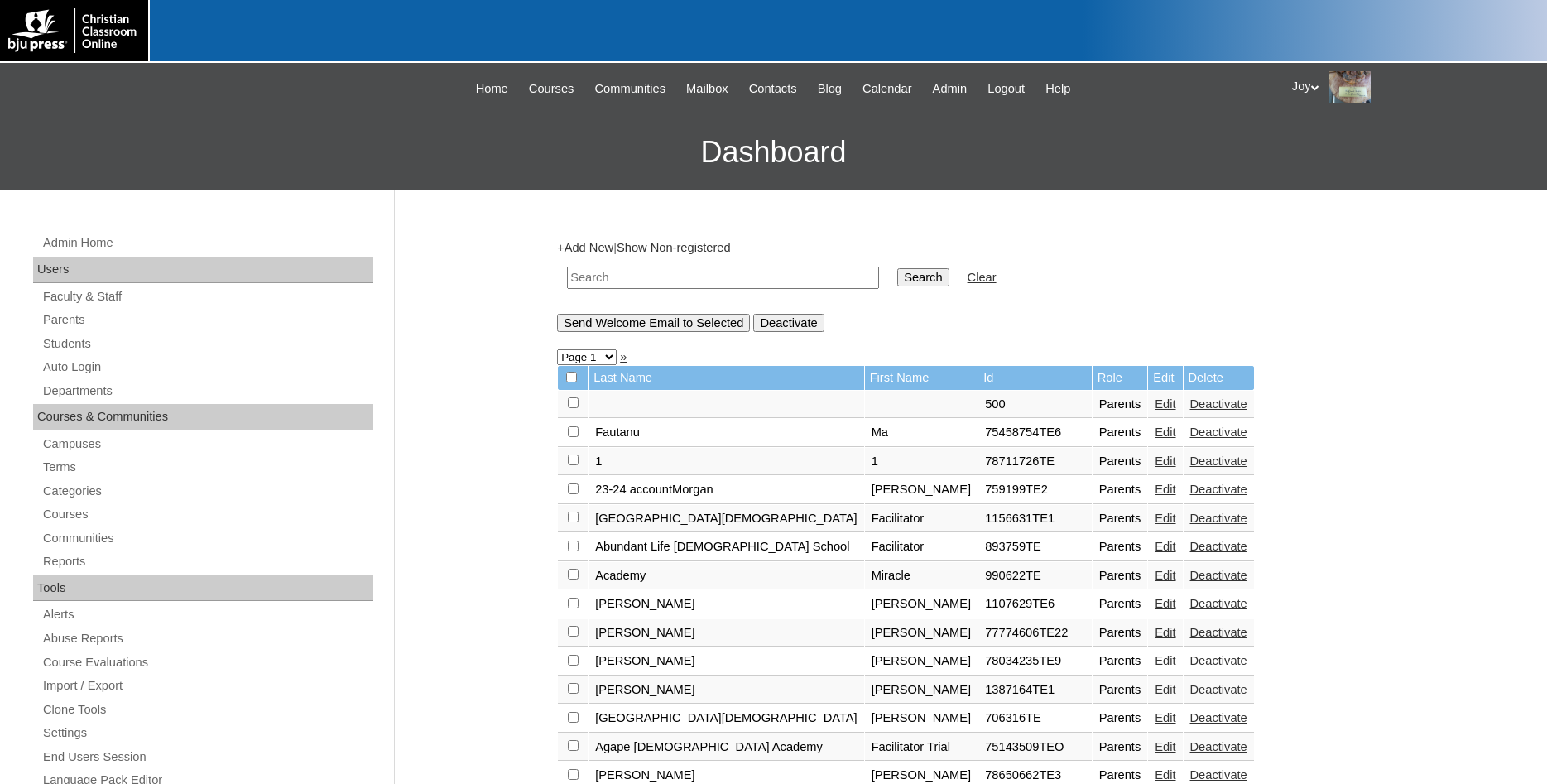
paste input "1646852"
type input "1646852"
click at [904, 276] on input "Search" at bounding box center [923, 276] width 52 height 18
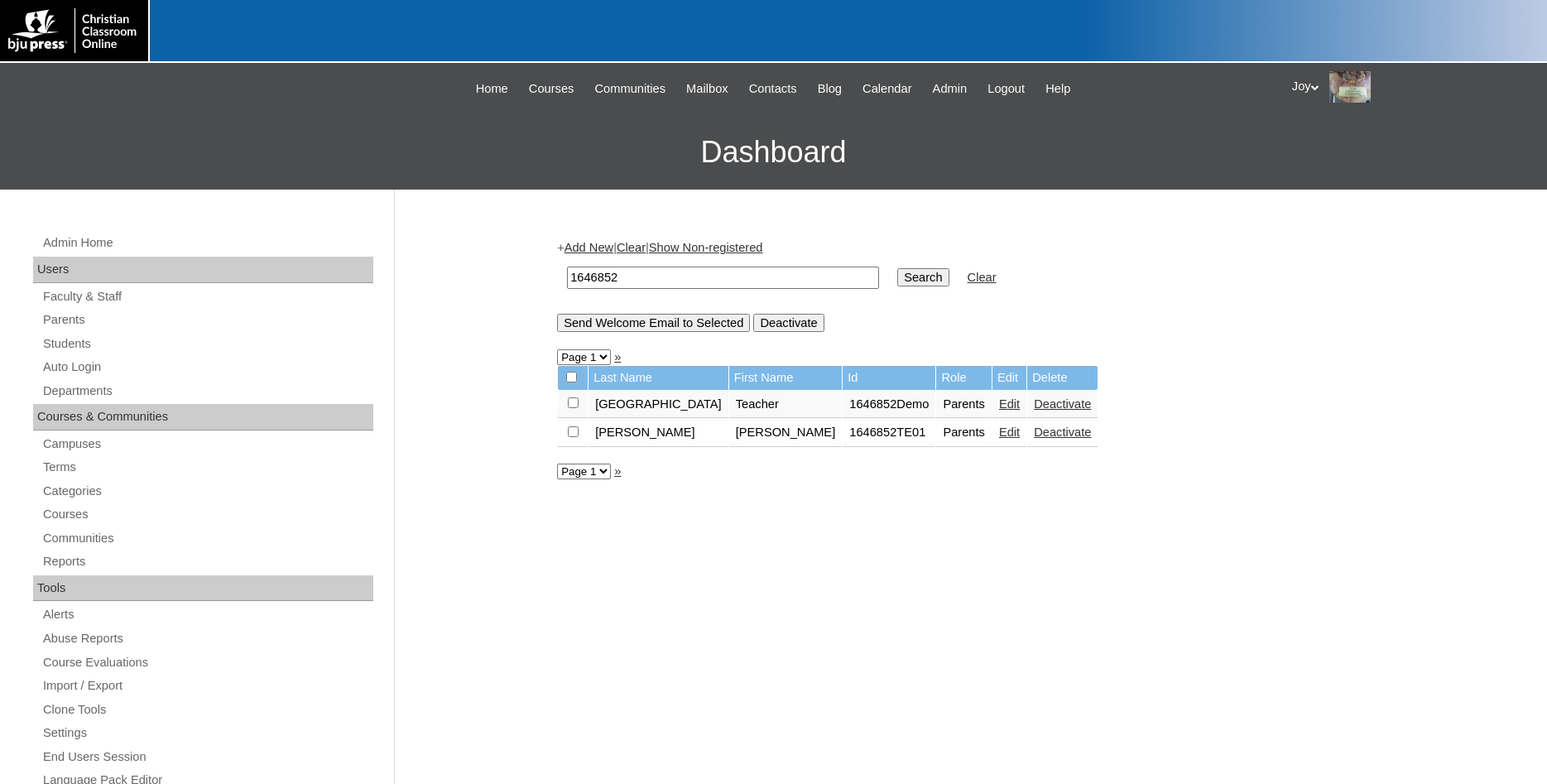
click at [572, 408] on input "checkbox" at bounding box center [573, 402] width 11 height 10
checkbox input "true"
click at [749, 331] on input "Send Welcome Email to Selected" at bounding box center [653, 322] width 193 height 18
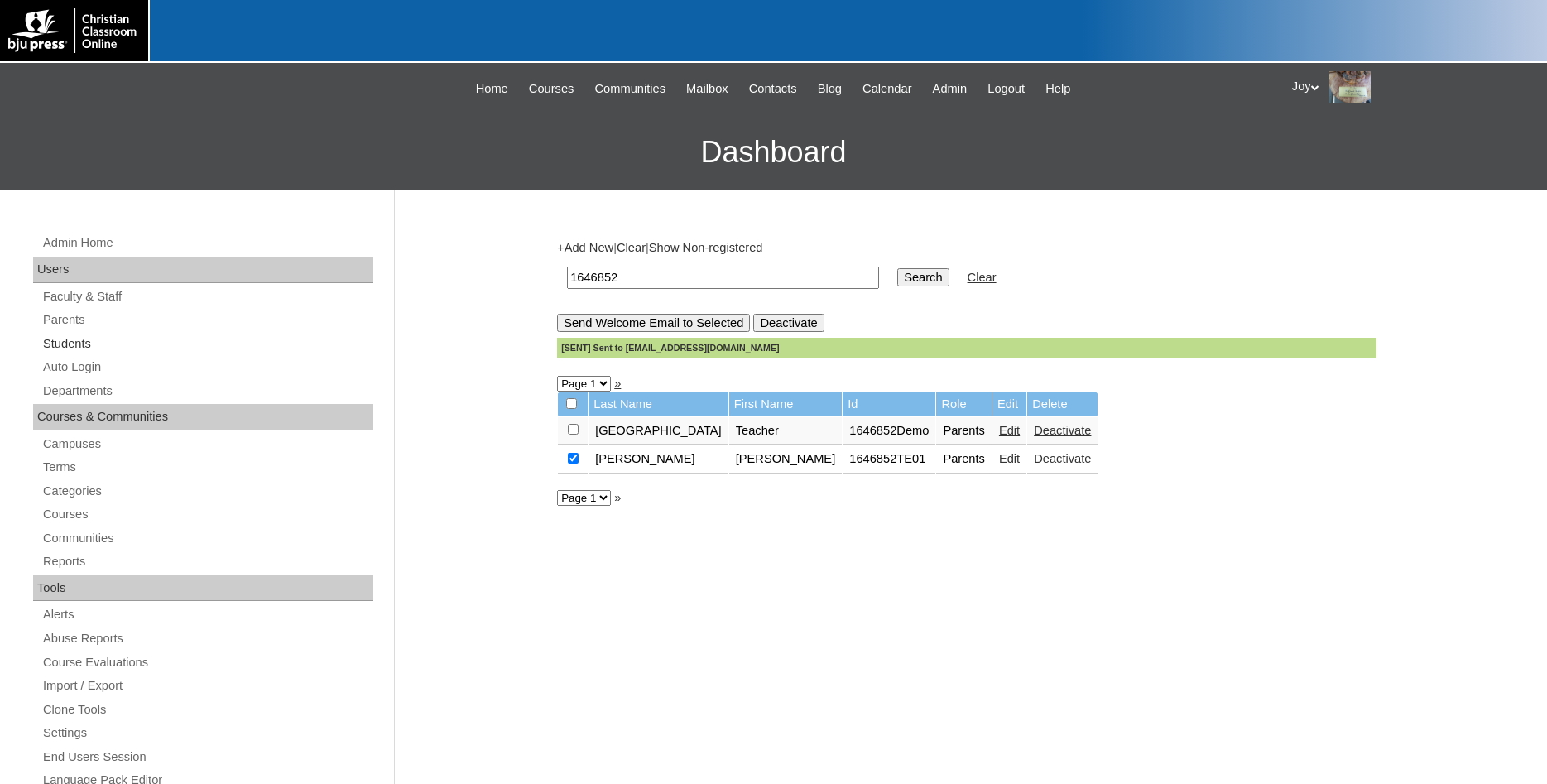
click at [48, 348] on link "Students" at bounding box center [207, 344] width 332 height 21
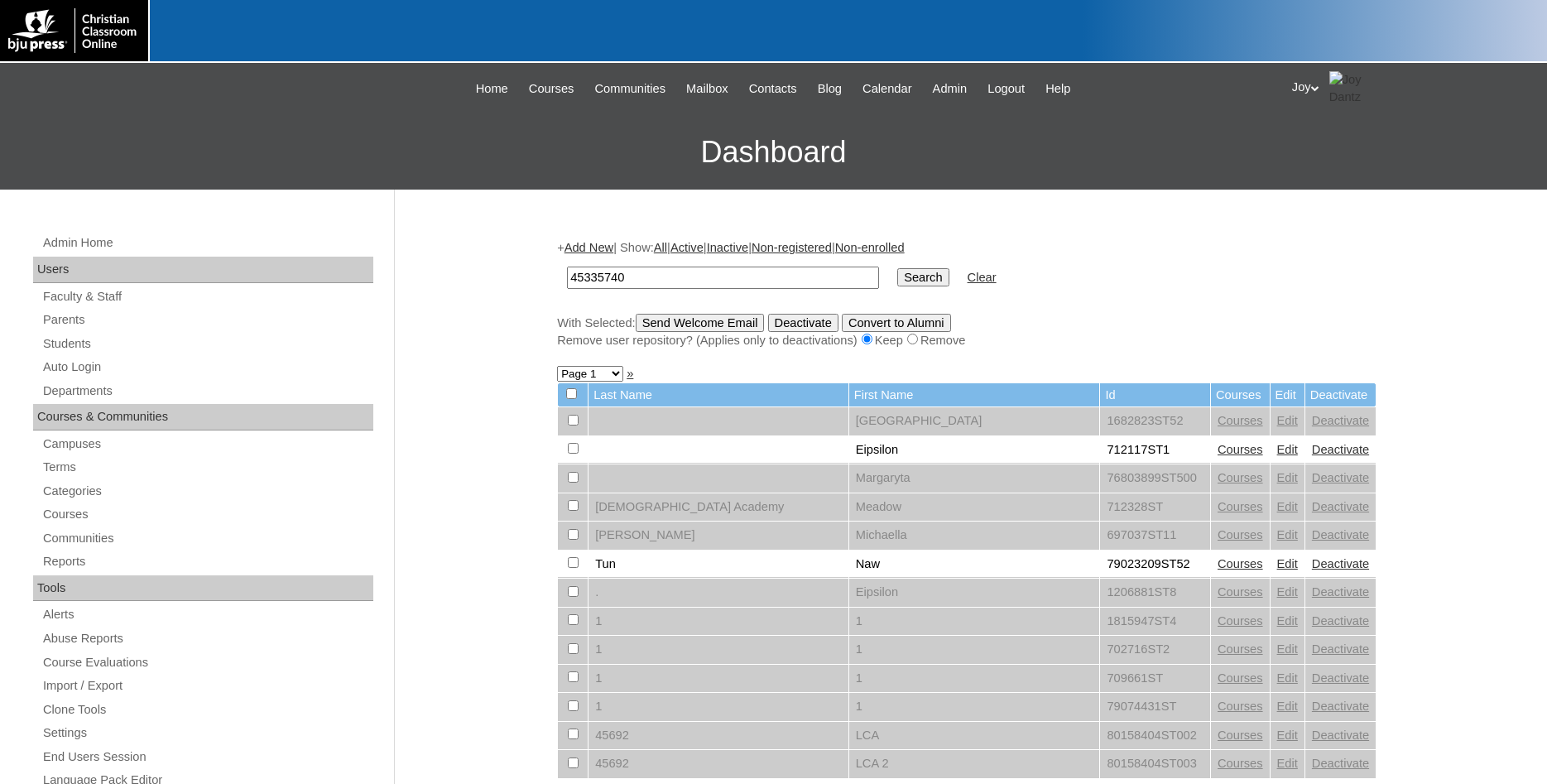
drag, startPoint x: 724, startPoint y: 264, endPoint x: 628, endPoint y: 264, distance: 96.0
click at [628, 264] on td "45335740" at bounding box center [722, 277] width 328 height 38
drag, startPoint x: 632, startPoint y: 281, endPoint x: 199, endPoint y: 58, distance: 487.1
click at [567, 267] on input "45335740" at bounding box center [723, 278] width 313 height 23
type input "1646852"
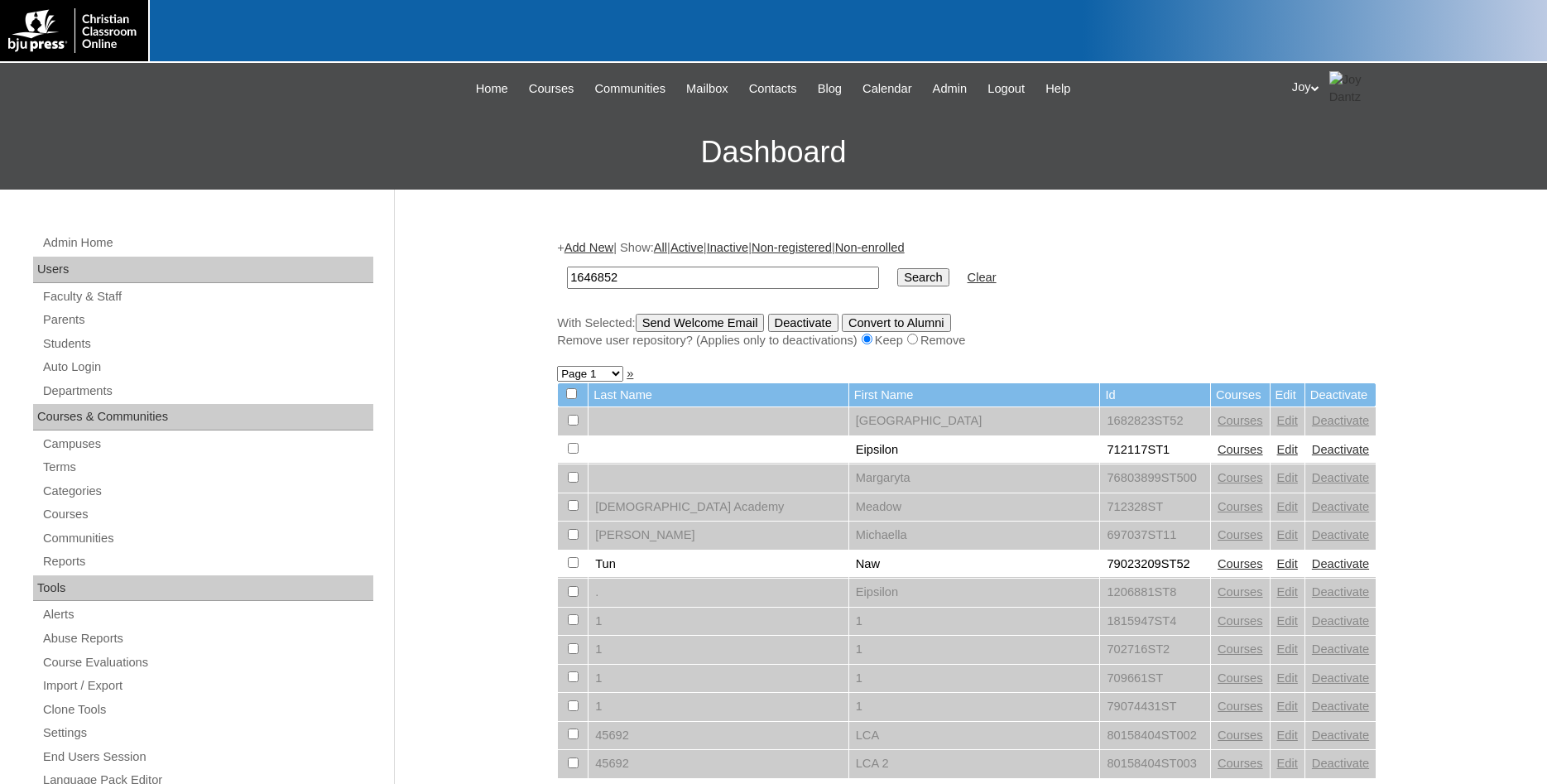
click at [897, 268] on input "Search" at bounding box center [923, 276] width 52 height 18
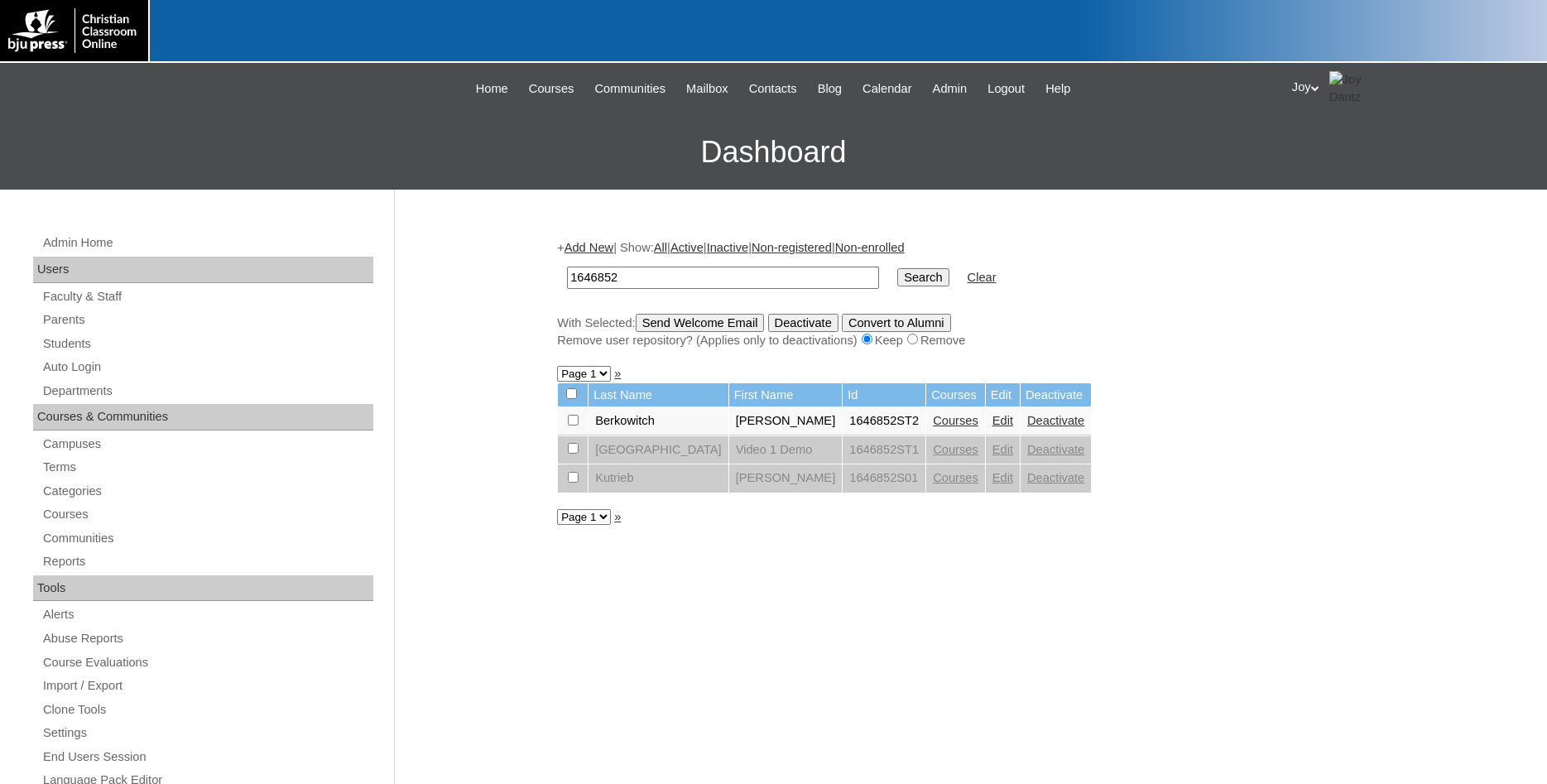
click at [574, 425] on input "checkbox" at bounding box center [573, 420] width 11 height 10
checkbox input "true"
click at [675, 326] on input "Send Welcome Email" at bounding box center [700, 322] width 130 height 18
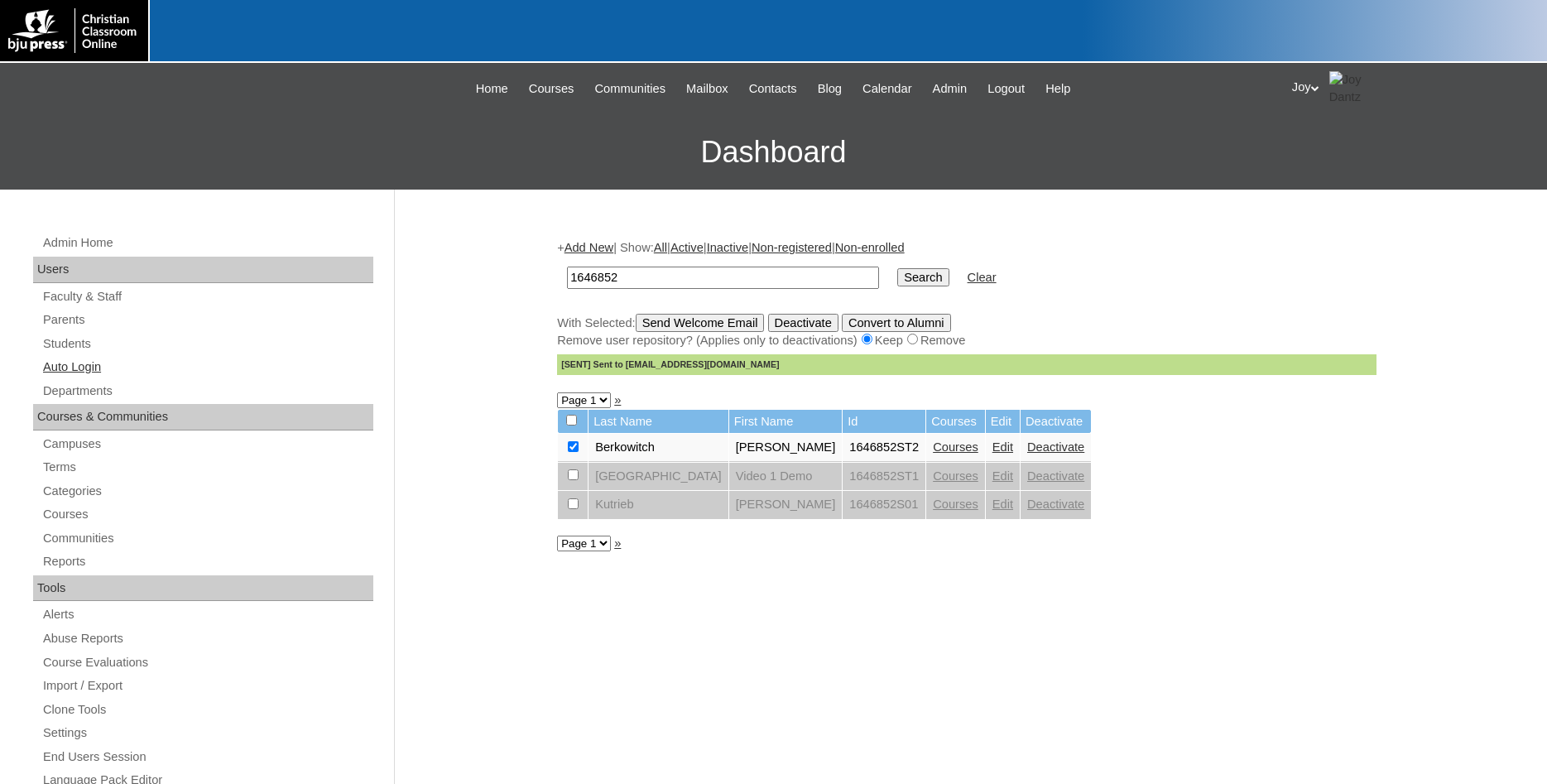
click at [59, 367] on link "Auto Login" at bounding box center [207, 368] width 332 height 21
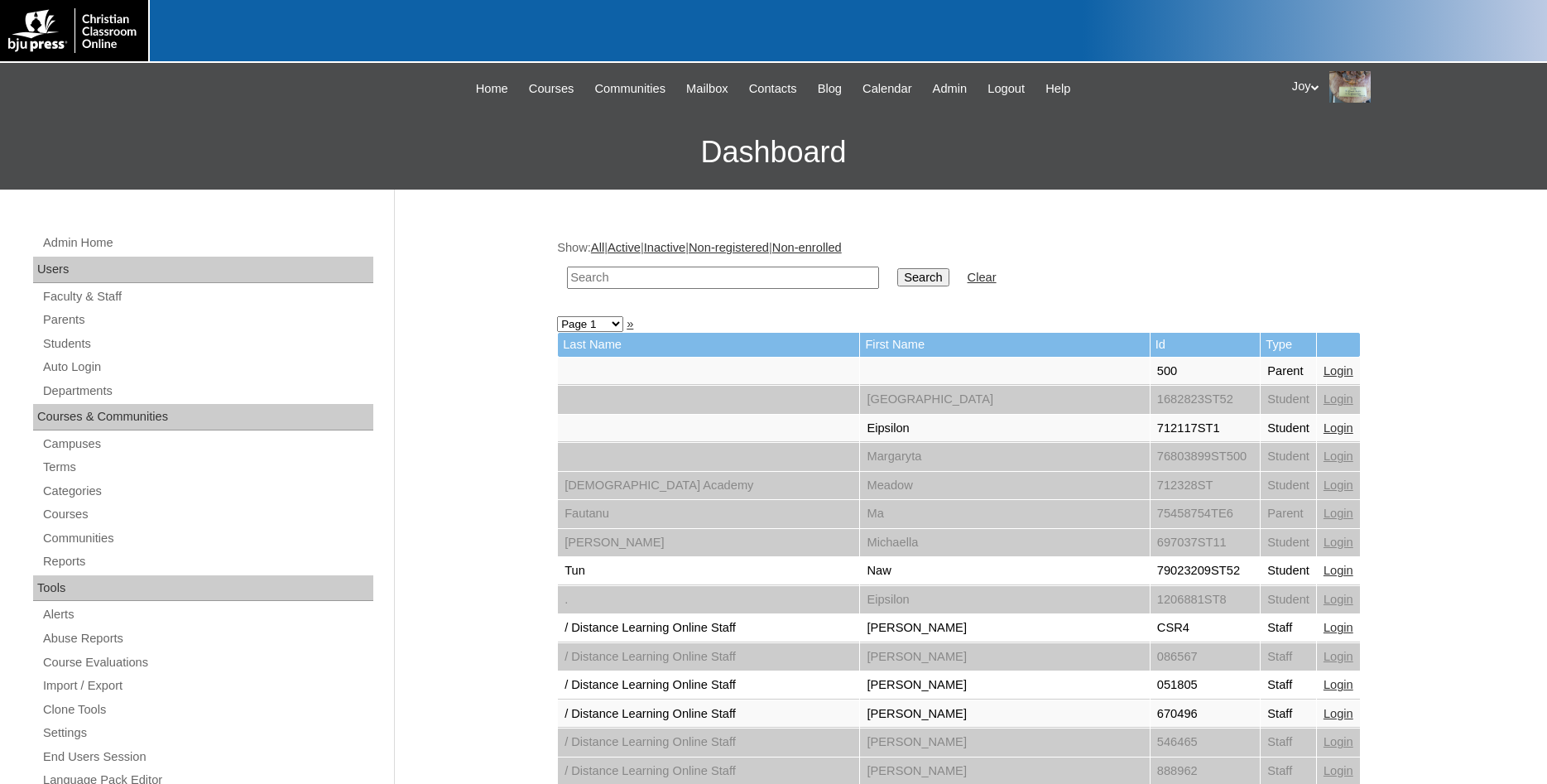
paste input "77669798"
type input "77669798"
click at [897, 278] on input "Search" at bounding box center [923, 276] width 52 height 18
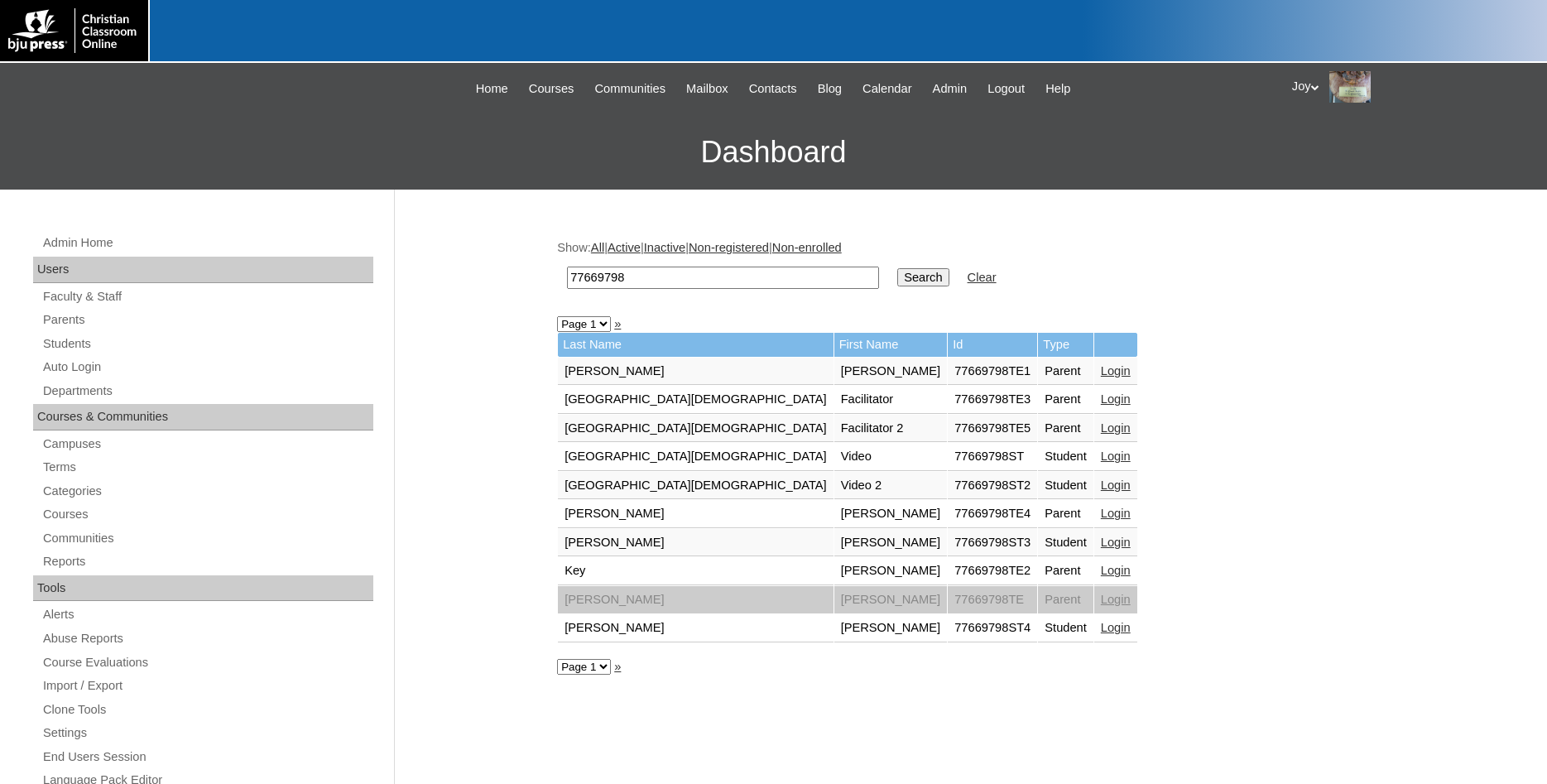
click at [1101, 574] on link "Login" at bounding box center [1116, 570] width 30 height 13
